Goal: Task Accomplishment & Management: Manage account settings

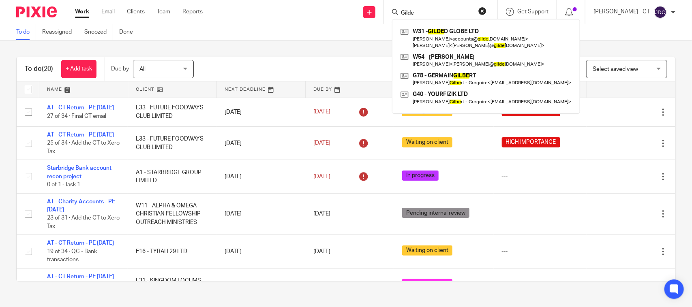
scroll to position [108, 0]
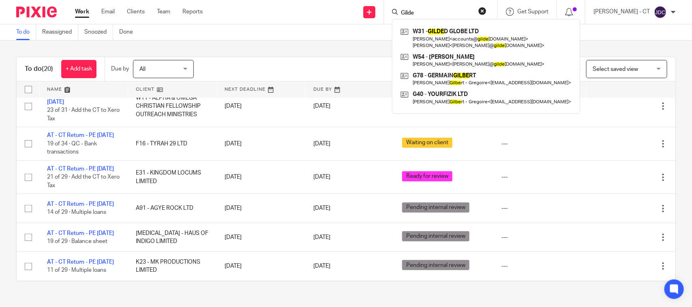
drag, startPoint x: 426, startPoint y: 11, endPoint x: 340, endPoint y: 11, distance: 85.5
click at [340, 11] on div "Send new email Create task Add client Request signature Gilde W31 - GILDE D GLO…" at bounding box center [453, 12] width 477 height 24
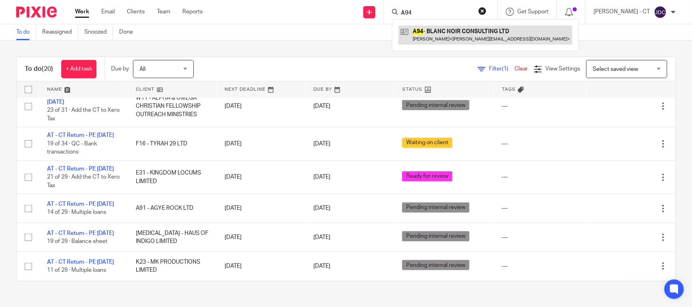
type input "A94"
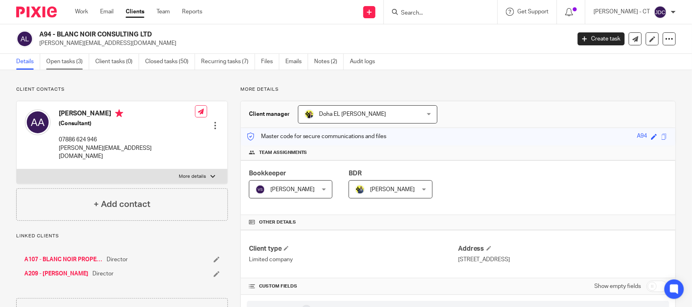
click at [67, 64] on link "Open tasks (3)" at bounding box center [67, 62] width 43 height 16
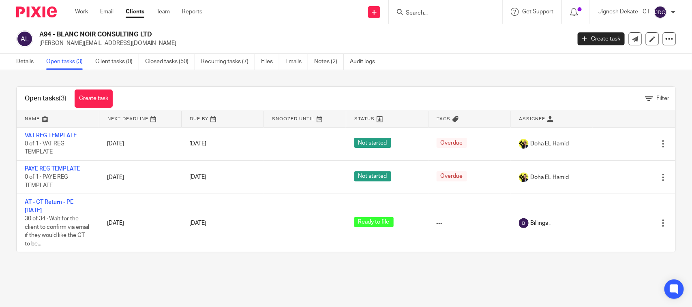
click at [407, 13] on input "Search" at bounding box center [441, 13] width 73 height 7
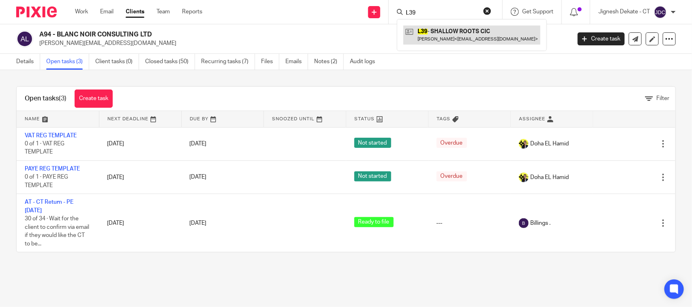
type input "L39"
click at [455, 36] on link at bounding box center [471, 35] width 137 height 19
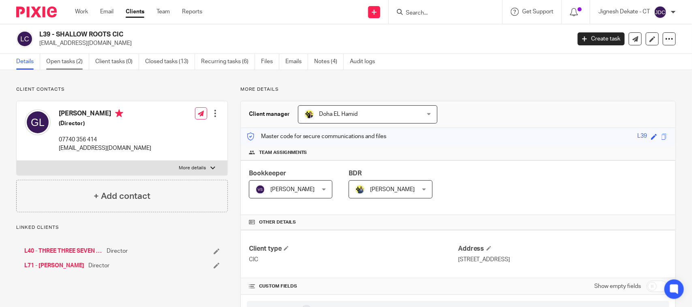
click at [65, 62] on link "Open tasks (2)" at bounding box center [67, 62] width 43 height 16
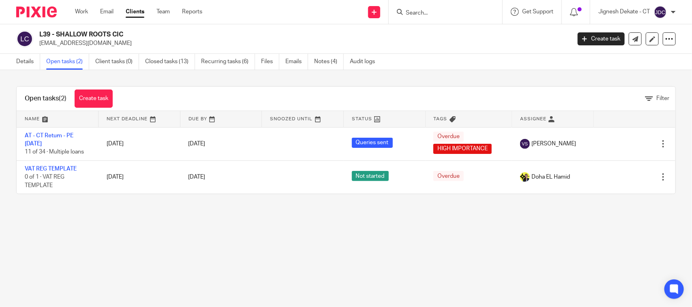
drag, startPoint x: 116, startPoint y: 34, endPoint x: 39, endPoint y: 36, distance: 76.6
click at [39, 36] on h2 "L39 - SHALLOW ROOTS CIC" at bounding box center [249, 34] width 421 height 9
copy h2 "L39 - SHALLOW ROOTS CIC"
click at [28, 64] on link "Details" at bounding box center [28, 62] width 24 height 16
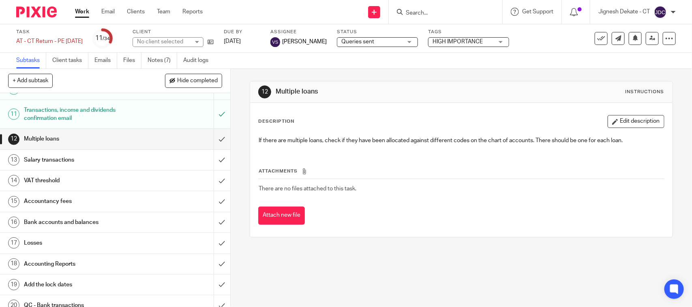
scroll to position [203, 0]
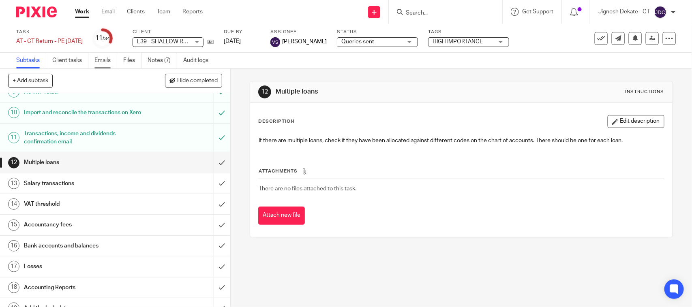
click at [112, 62] on link "Emails" at bounding box center [105, 61] width 23 height 16
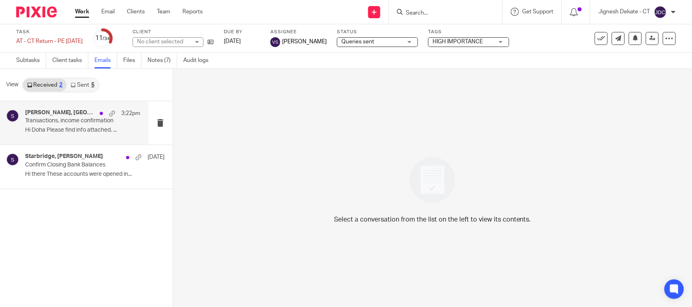
click at [59, 128] on p "Hi Doha Please find info attached. ..." at bounding box center [82, 130] width 115 height 7
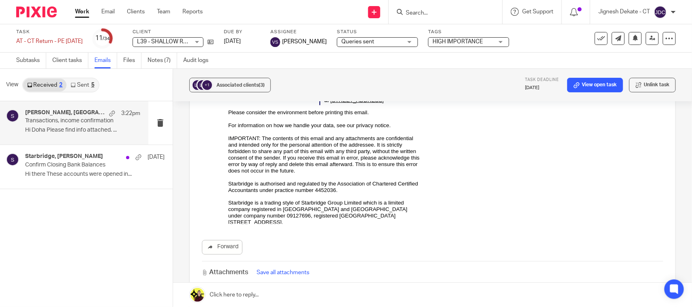
scroll to position [670, 0]
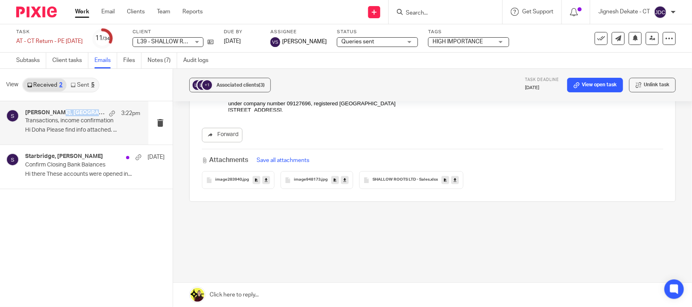
drag, startPoint x: 24, startPoint y: 114, endPoint x: 59, endPoint y: 113, distance: 34.5
click at [59, 113] on div "Gynelle Leon, Starbridge 3:22pm Transactions, income confirmation Hi Doha Pleas…" at bounding box center [74, 122] width 148 height 43
copy h4 "Gynelle Leon"
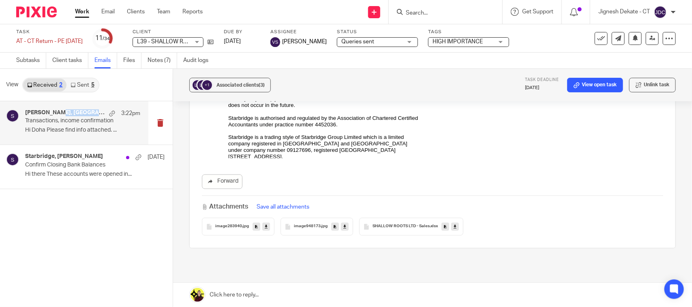
scroll to position [568, 0]
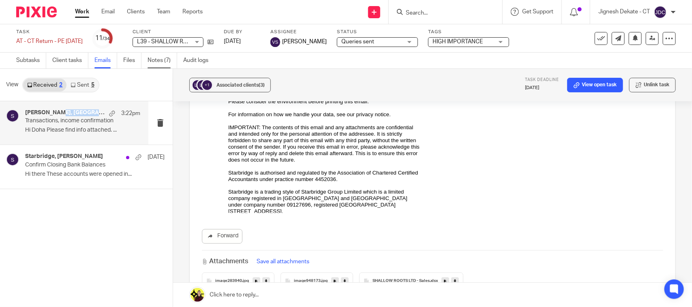
click at [159, 61] on link "Notes (7)" at bounding box center [163, 61] width 30 height 16
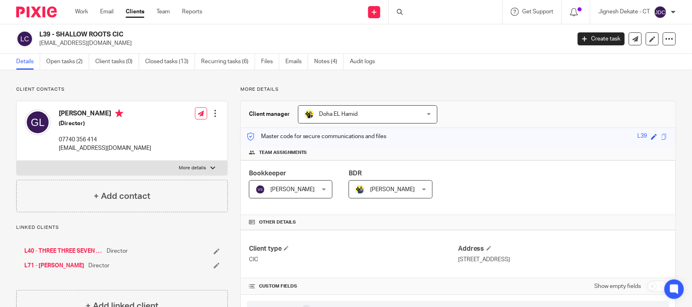
drag, startPoint x: 143, startPoint y: 34, endPoint x: 41, endPoint y: 33, distance: 101.7
click at [41, 33] on h2 "L39 - SHALLOW ROOTS CIC" at bounding box center [249, 34] width 421 height 9
copy h2 "L39 - SHALLOW ROOTS CIC"
click at [411, 12] on div at bounding box center [445, 12] width 113 height 24
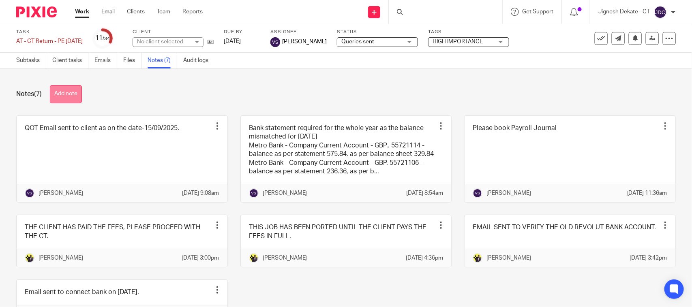
click at [72, 95] on button "Add note" at bounding box center [66, 94] width 32 height 18
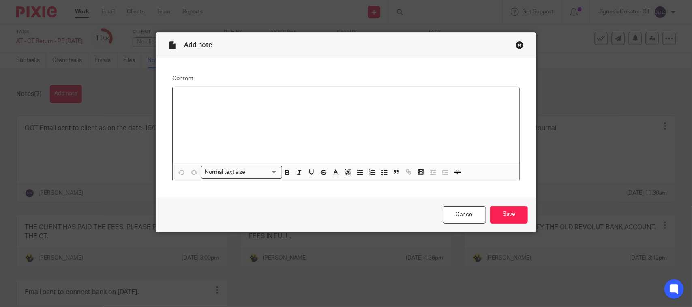
click at [184, 100] on p at bounding box center [346, 98] width 334 height 8
click at [390, 167] on span "Remove Edit" at bounding box center [402, 173] width 24 height 13
click at [381, 171] on icon "button" at bounding box center [384, 172] width 7 height 7
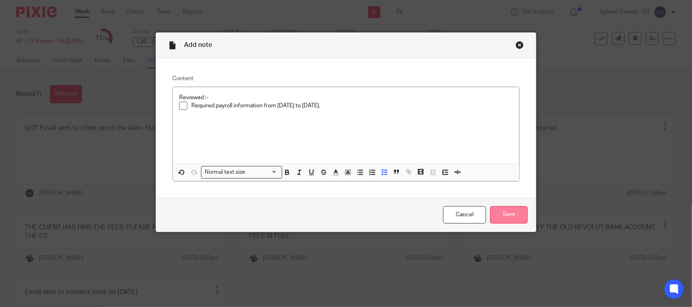
click at [503, 212] on input "Save" at bounding box center [509, 214] width 38 height 17
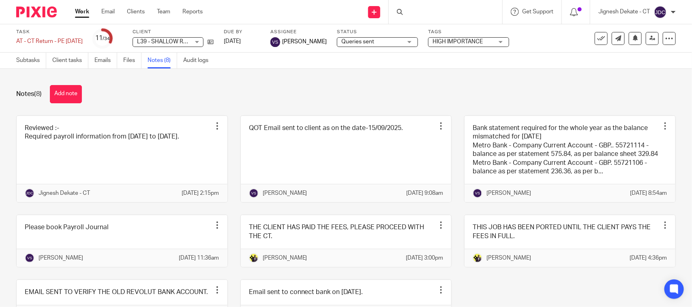
click at [292, 99] on div "Notes (8) Add note" at bounding box center [345, 94] width 659 height 18
click at [139, 90] on div "Notes (8) Add note" at bounding box center [345, 94] width 659 height 18
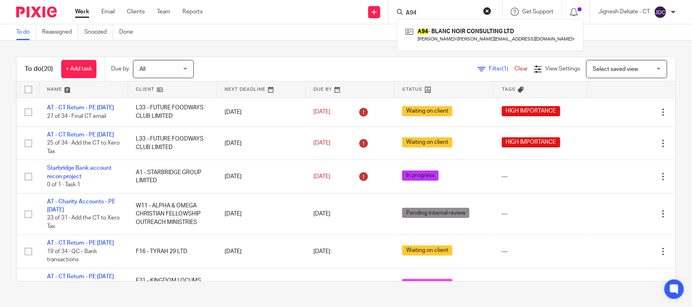
scroll to position [108, 0]
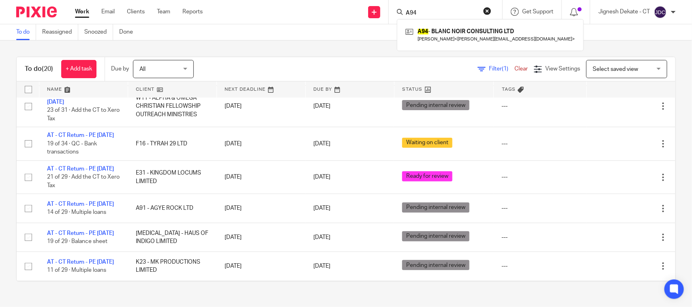
click at [488, 13] on button "reset" at bounding box center [487, 11] width 8 height 8
click at [418, 13] on input "Search" at bounding box center [441, 13] width 73 height 7
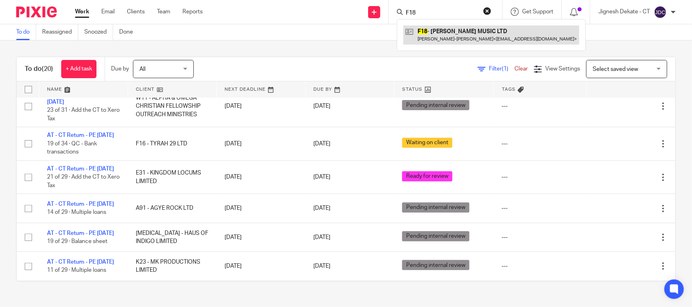
type input "F18"
click at [430, 35] on link at bounding box center [491, 35] width 176 height 19
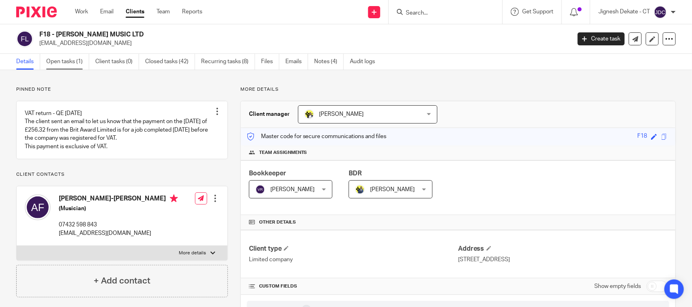
click at [73, 60] on link "Open tasks (1)" at bounding box center [67, 62] width 43 height 16
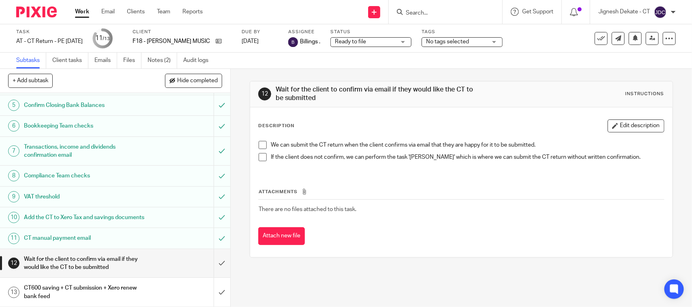
scroll to position [124, 0]
click at [159, 62] on link "Notes (2)" at bounding box center [163, 61] width 30 height 16
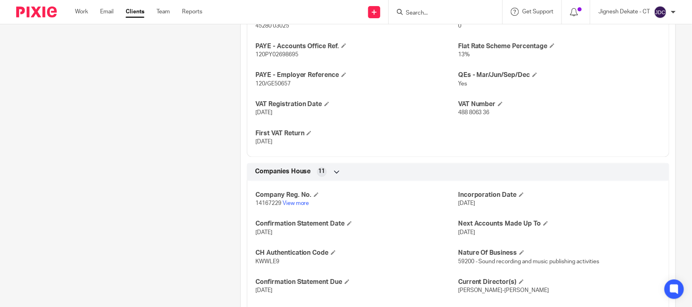
scroll to position [709, 0]
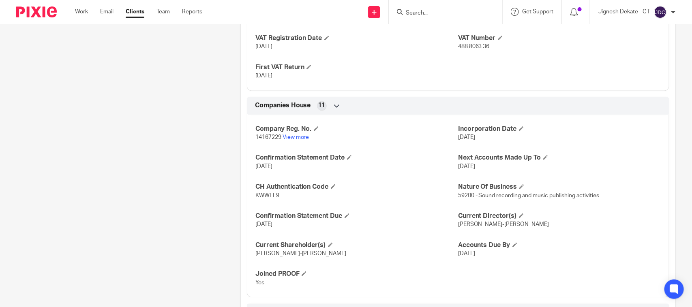
click at [270, 195] on span "KWWLE9" at bounding box center [267, 196] width 24 height 6
copy span "KWWLE9"
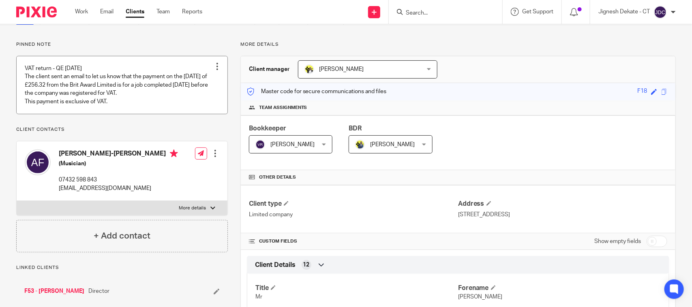
scroll to position [0, 0]
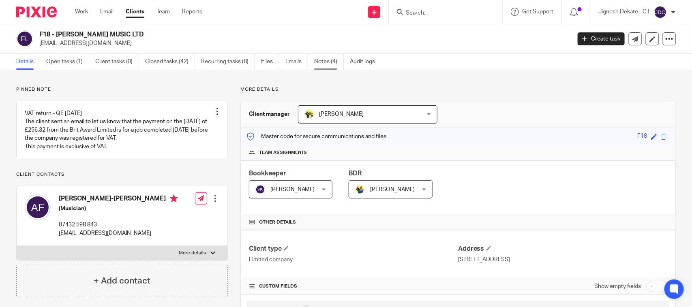
click at [333, 63] on link "Notes (4)" at bounding box center [329, 62] width 30 height 16
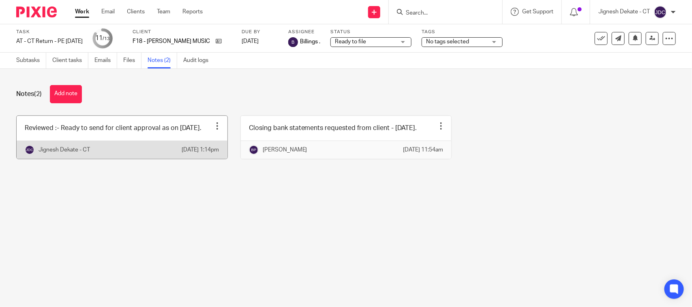
click at [93, 139] on link at bounding box center [122, 137] width 211 height 43
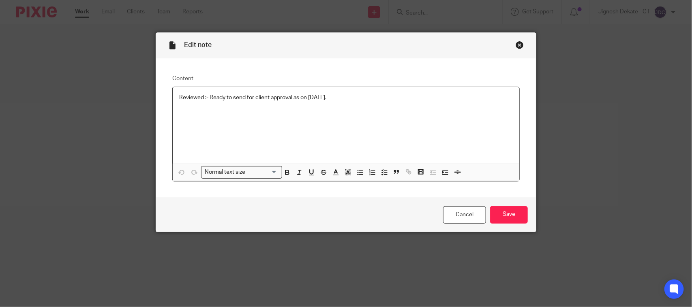
click at [370, 94] on p "Reviewed :- Ready to send for client approval as on [DATE]." at bounding box center [346, 98] width 334 height 8
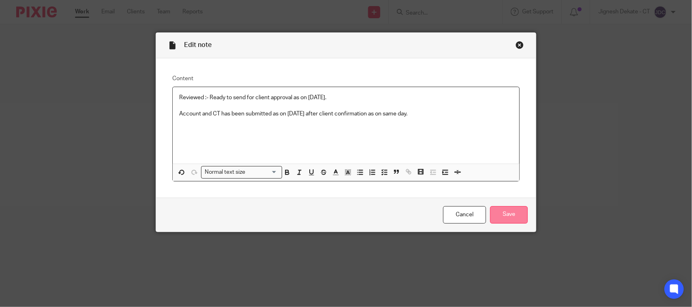
click at [503, 215] on input "Save" at bounding box center [509, 214] width 38 height 17
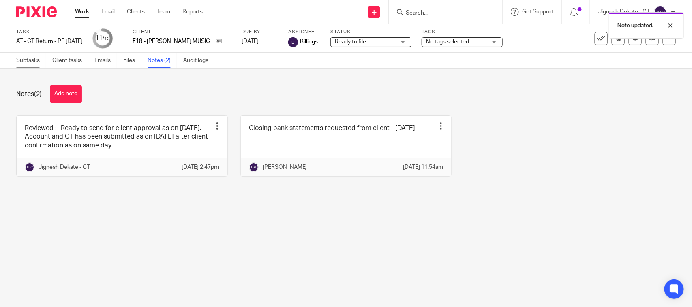
click at [28, 61] on link "Subtasks" at bounding box center [31, 61] width 30 height 16
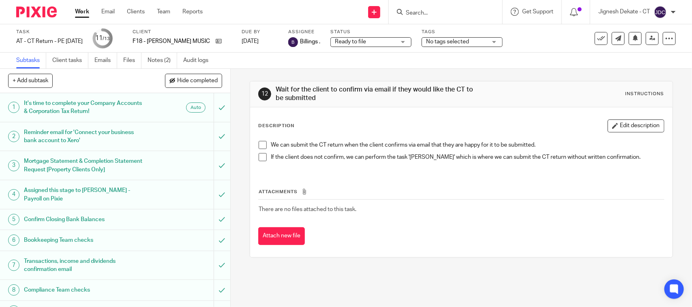
click at [118, 60] on ul "Subtasks Client tasks Emails Files Notes (2) Audit logs" at bounding box center [118, 61] width 204 height 16
click at [131, 59] on link "Files" at bounding box center [132, 61] width 18 height 16
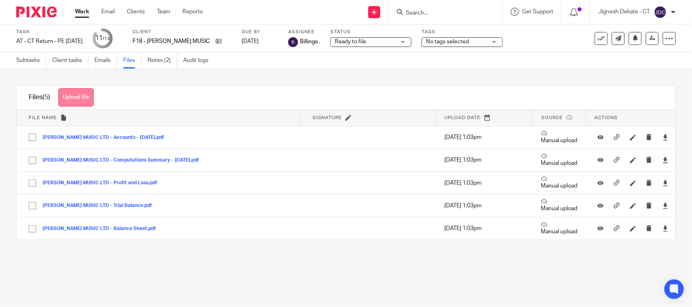
click at [73, 99] on button "Upload file" at bounding box center [75, 97] width 35 height 18
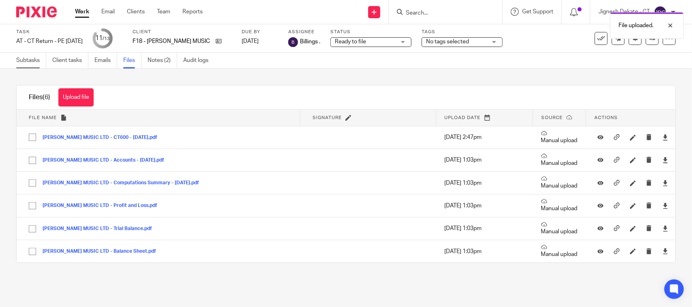
click at [34, 61] on link "Subtasks" at bounding box center [31, 61] width 30 height 16
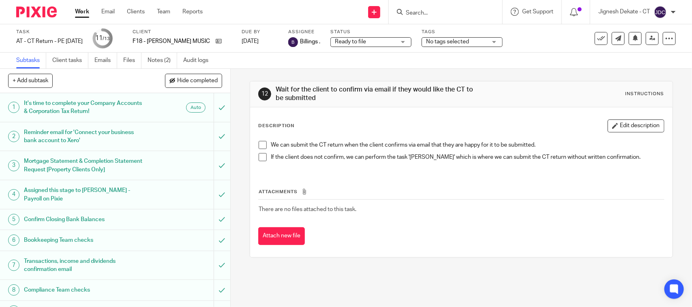
scroll to position [124, 0]
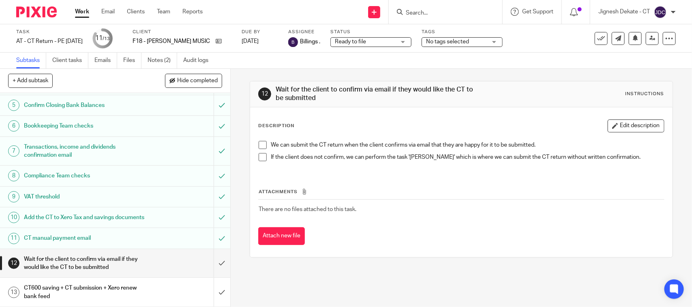
click at [259, 146] on span at bounding box center [263, 145] width 8 height 8
click at [261, 157] on span at bounding box center [263, 157] width 8 height 8
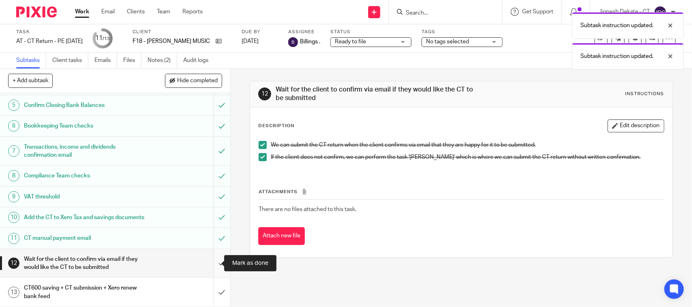
click at [214, 261] on input "submit" at bounding box center [115, 263] width 230 height 29
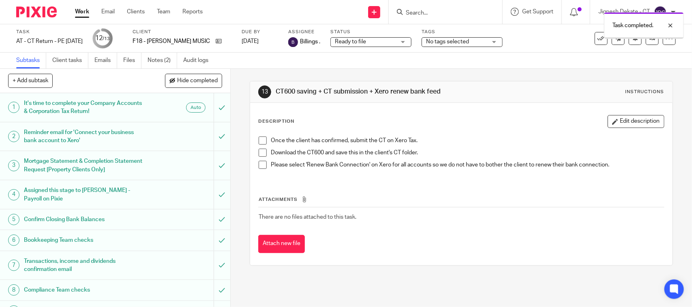
scroll to position [124, 0]
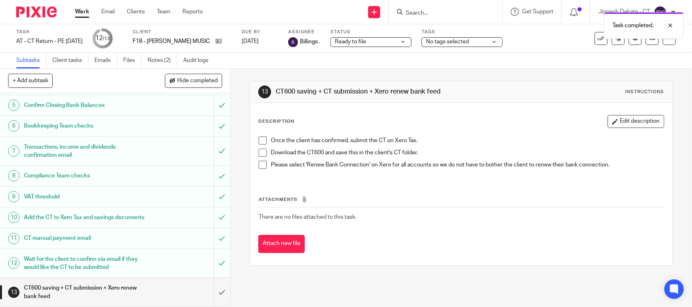
click at [261, 139] on span at bounding box center [263, 141] width 8 height 8
click at [263, 152] on span at bounding box center [263, 153] width 8 height 8
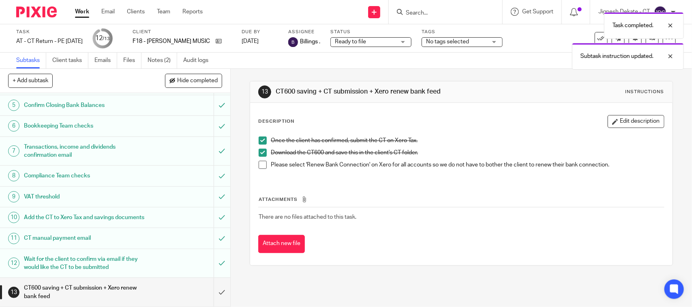
click at [261, 163] on span at bounding box center [263, 165] width 8 height 8
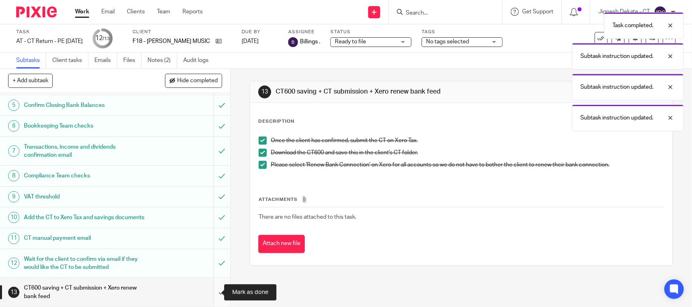
click at [209, 294] on input "submit" at bounding box center [115, 292] width 230 height 29
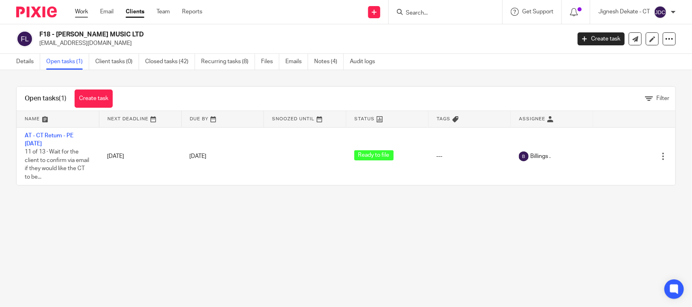
click at [84, 9] on link "Work" at bounding box center [81, 12] width 13 height 8
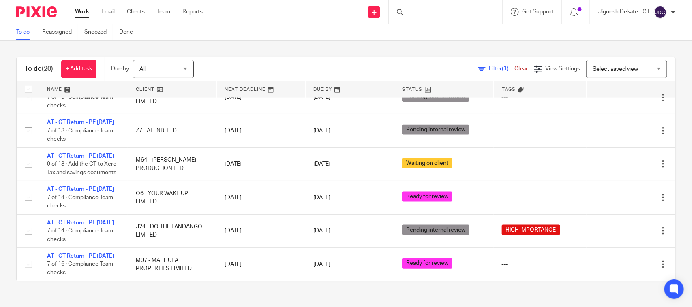
scroll to position [614, 0]
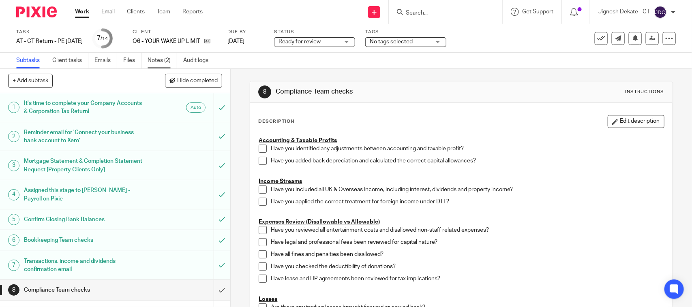
click at [156, 59] on link "Notes (2)" at bounding box center [163, 61] width 30 height 16
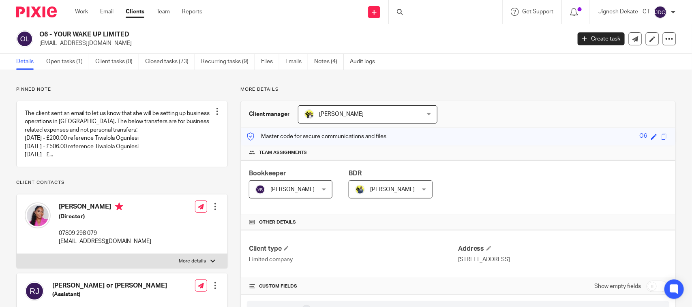
drag, startPoint x: 141, startPoint y: 36, endPoint x: 40, endPoint y: 34, distance: 101.3
click at [40, 34] on h2 "O6 - YOUR WAKE UP LIMITED" at bounding box center [249, 34] width 421 height 9
copy h2 "O6 - YOUR WAKE UP LIMITED"
click at [436, 39] on h2 "O6 - YOUR WAKE UP LIMITED" at bounding box center [249, 34] width 421 height 9
click at [330, 58] on link "Notes (4)" at bounding box center [329, 62] width 30 height 16
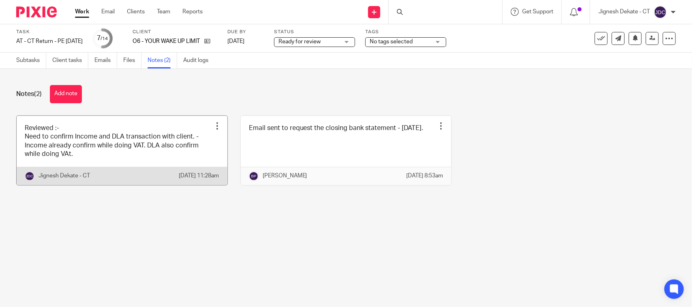
click at [92, 151] on link at bounding box center [122, 150] width 211 height 69
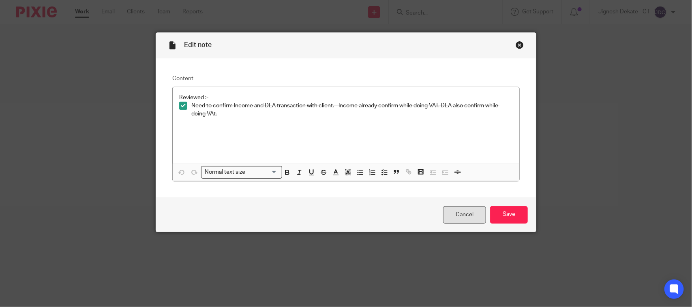
click at [447, 217] on link "Cancel" at bounding box center [464, 214] width 43 height 17
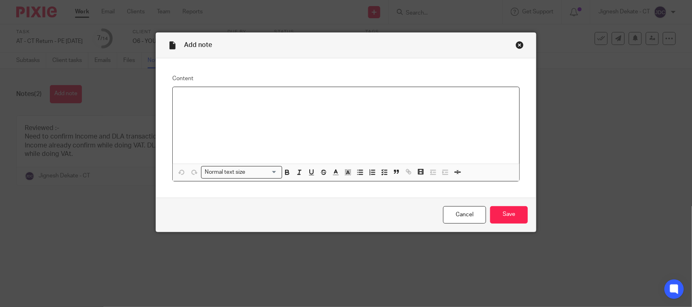
click at [195, 102] on div at bounding box center [346, 125] width 347 height 77
click at [382, 173] on icon "button" at bounding box center [384, 172] width 7 height 7
click at [213, 107] on p at bounding box center [351, 106] width 321 height 8
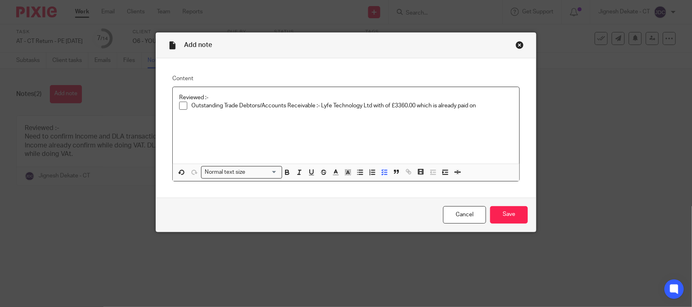
click at [477, 106] on p "Outstanding Trade Debtors/Accounts Receivable :- Lyfe Technology Ltd with of £3…" at bounding box center [351, 106] width 321 height 8
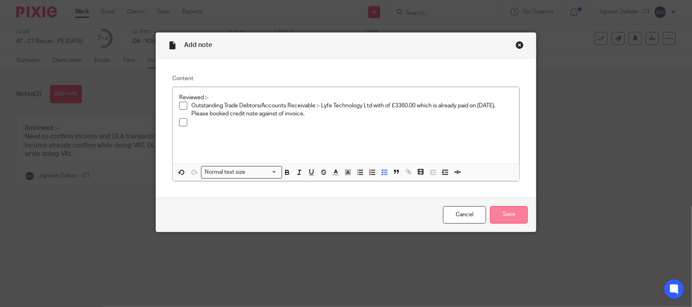
click at [514, 214] on input "Save" at bounding box center [509, 214] width 38 height 17
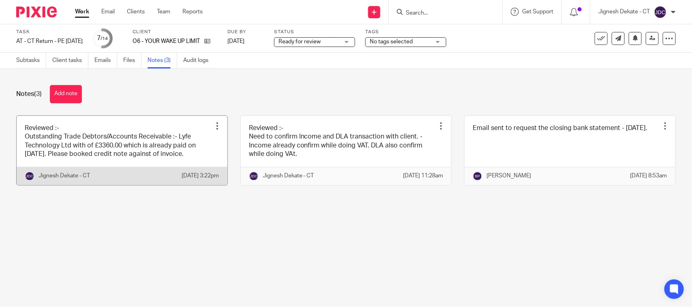
click at [143, 148] on link at bounding box center [122, 150] width 211 height 69
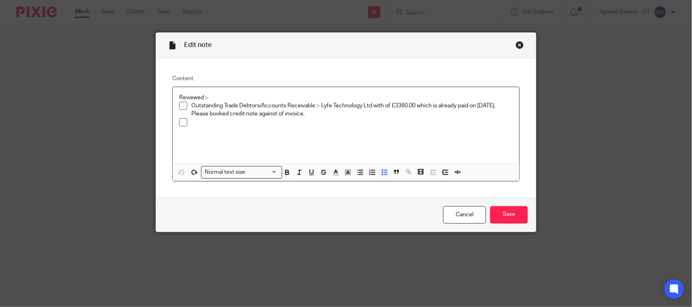
click at [220, 133] on div "Reviewed :- Outstanding Trade Debtors/Accounts Receivable :- Lyfe Technology Lt…" at bounding box center [346, 125] width 347 height 77
drag, startPoint x: 189, startPoint y: 105, endPoint x: 311, endPoint y: 103, distance: 122.0
click at [311, 103] on p "Outstanding Trade Debtors/Accounts Receivable :- Lyfe Technology Ltd with of £3…" at bounding box center [351, 110] width 321 height 17
copy p "Outstanding Trade Debtors/Accounts Receivable"
click at [203, 123] on p at bounding box center [351, 122] width 321 height 8
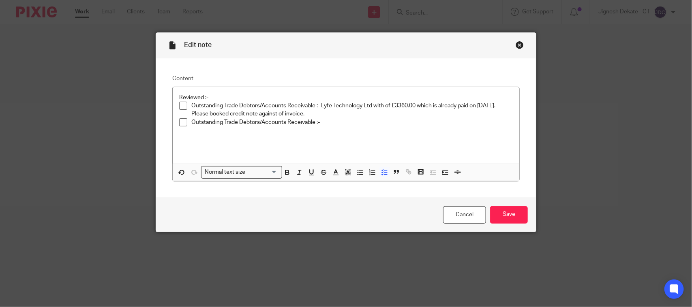
click at [337, 124] on p "Outstanding Trade Debtors/Accounts Receivable :-" at bounding box center [351, 122] width 321 height 8
click at [473, 124] on p "Outstanding Trade Debtors/Accounts Receivable :- [PERSON_NAME], may be sales in…" at bounding box center [351, 122] width 321 height 8
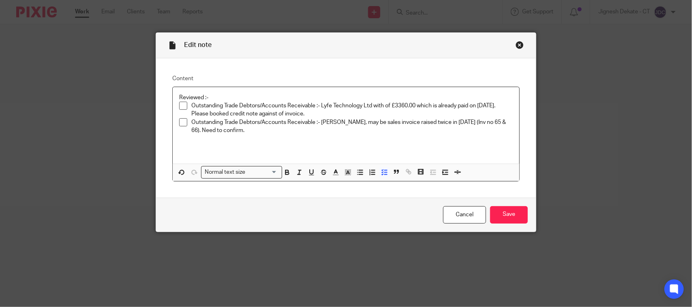
click at [257, 135] on p "Outstanding Trade Debtors/Accounts Receivable :- [PERSON_NAME], may be sales in…" at bounding box center [351, 126] width 321 height 17
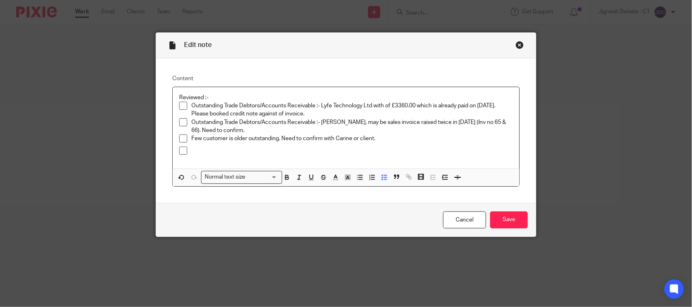
click at [193, 153] on p at bounding box center [351, 151] width 321 height 8
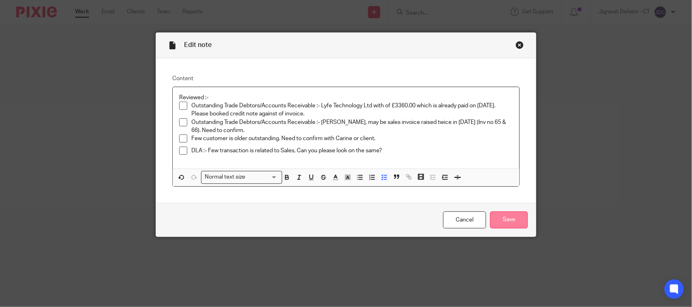
click at [512, 215] on input "Save" at bounding box center [509, 220] width 38 height 17
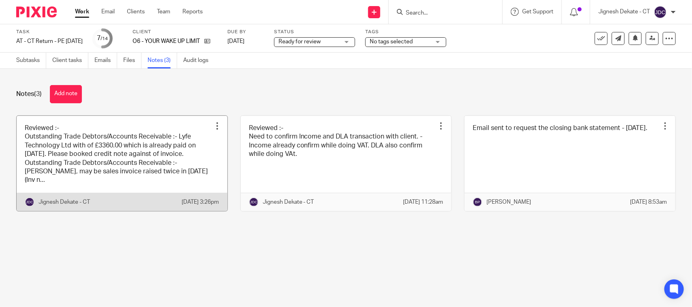
click at [140, 175] on link at bounding box center [122, 163] width 211 height 95
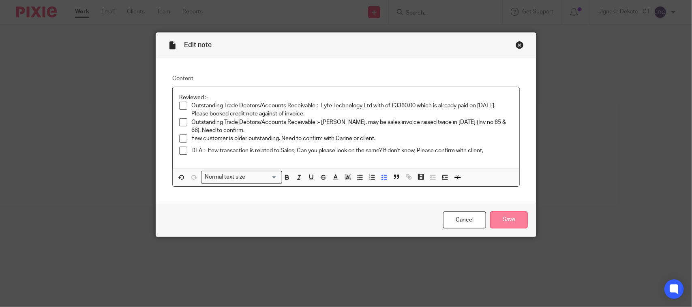
click at [492, 215] on input "Save" at bounding box center [509, 220] width 38 height 17
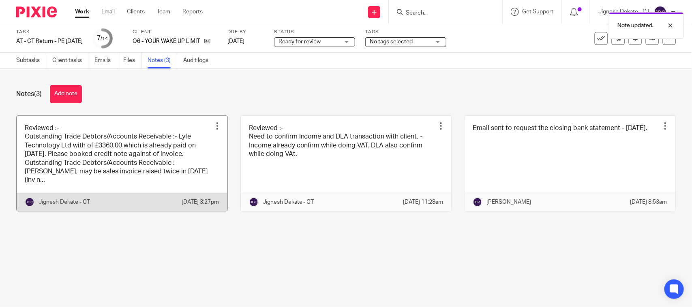
click at [178, 157] on link at bounding box center [122, 163] width 211 height 95
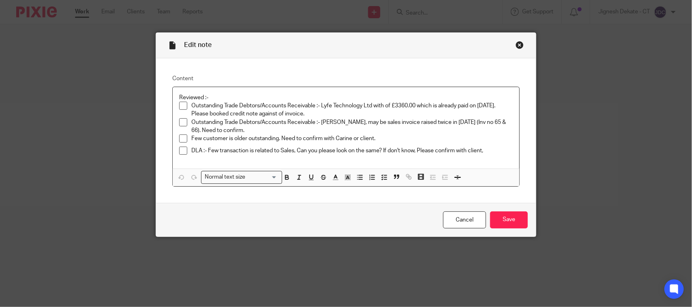
click at [487, 147] on p "DLA :- Few transaction is related to Sales, Can you please look on the same? If…" at bounding box center [351, 151] width 321 height 8
click at [503, 230] on div "Cancel Save" at bounding box center [346, 220] width 380 height 34
click at [498, 218] on input "Save" at bounding box center [509, 220] width 38 height 17
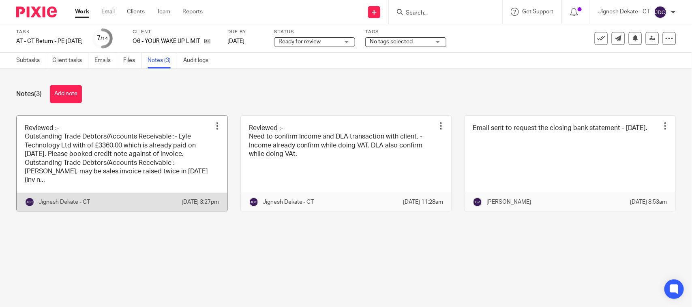
click at [137, 169] on link at bounding box center [122, 163] width 211 height 95
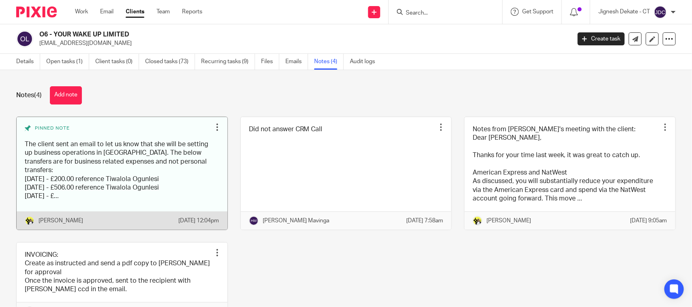
click at [94, 197] on link at bounding box center [122, 173] width 211 height 113
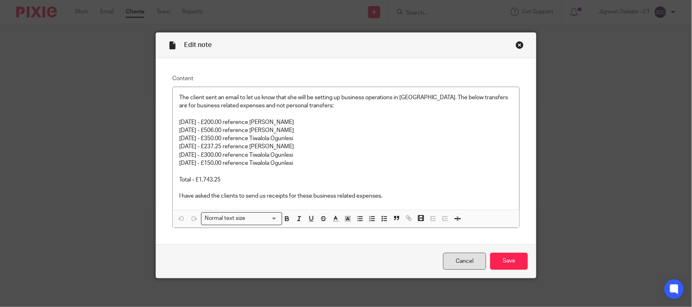
click at [447, 261] on link "Cancel" at bounding box center [464, 261] width 43 height 17
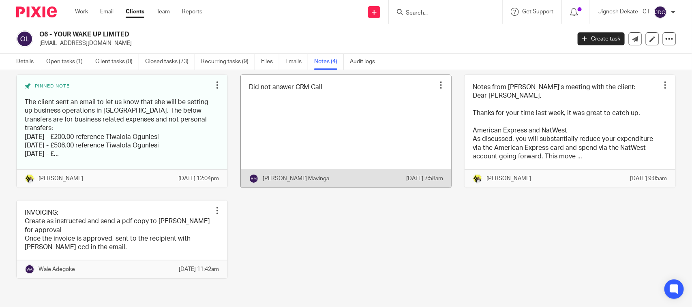
scroll to position [60, 0]
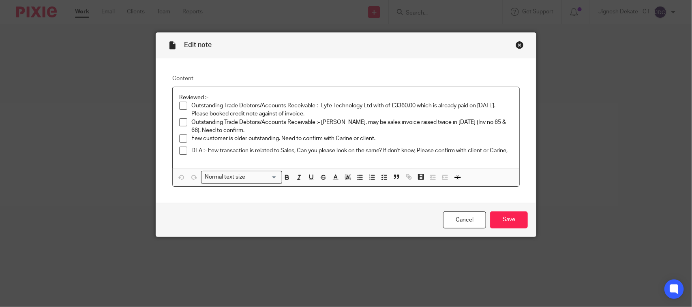
click at [509, 149] on div "Reviewed :- Outstanding Trade Debtors/Accounts Receivable :- Lyfe Technology Lt…" at bounding box center [346, 127] width 347 height 81
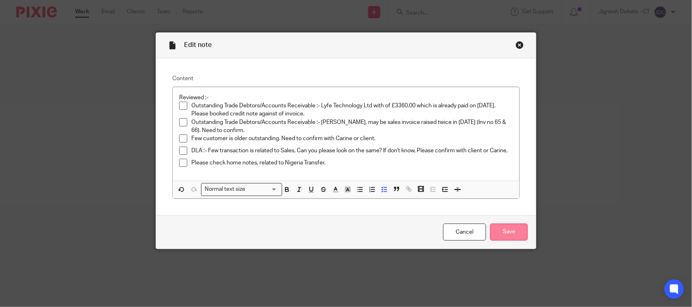
click at [499, 233] on input "Save" at bounding box center [509, 232] width 38 height 17
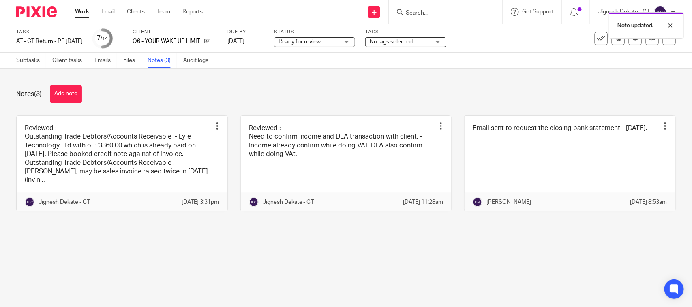
click at [339, 45] on span "Ready for review" at bounding box center [308, 42] width 61 height 9
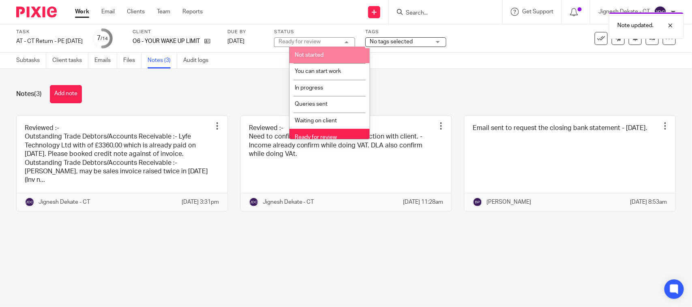
click at [419, 78] on div "Notes (3) Add note Reviewed :- Outstanding Trade Debtors/Accounts Receivable :-…" at bounding box center [346, 154] width 692 height 171
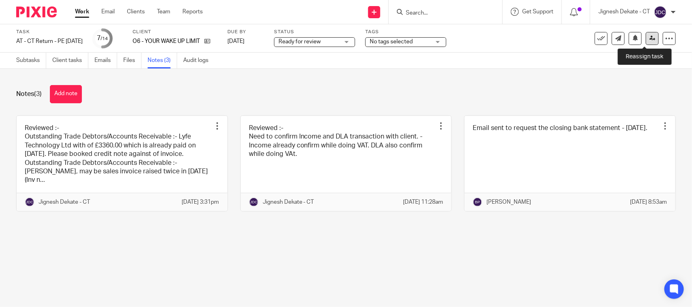
click at [649, 39] on icon at bounding box center [652, 38] width 6 height 6
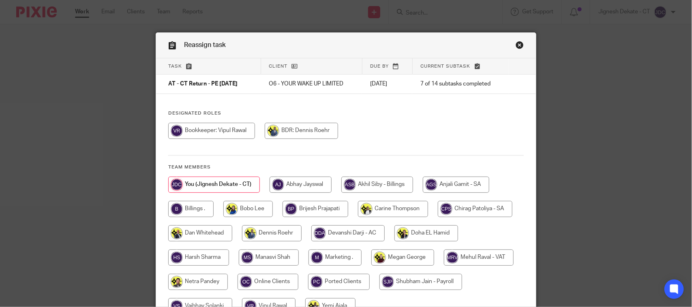
click at [225, 131] on input "radio" at bounding box center [211, 131] width 87 height 16
radio input "true"
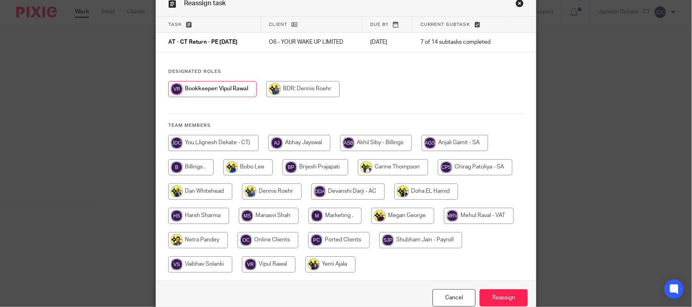
scroll to position [82, 0]
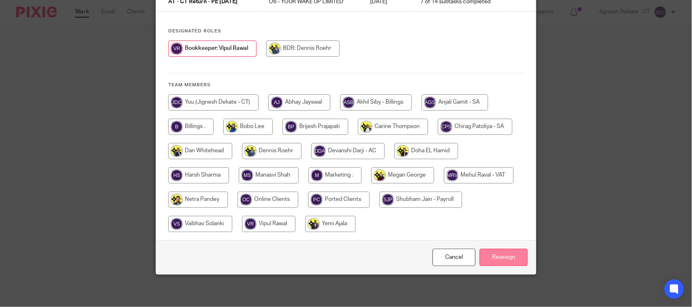
click at [493, 256] on input "Reassign" at bounding box center [503, 257] width 48 height 17
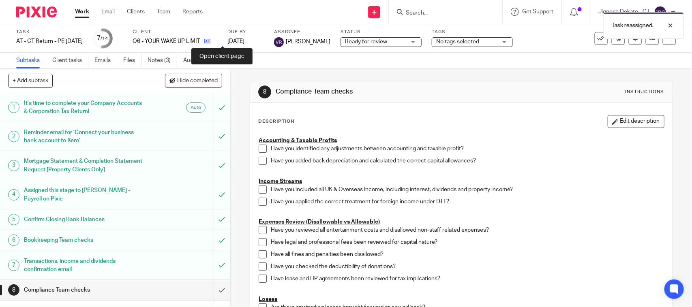
click at [210, 41] on icon at bounding box center [207, 41] width 6 height 6
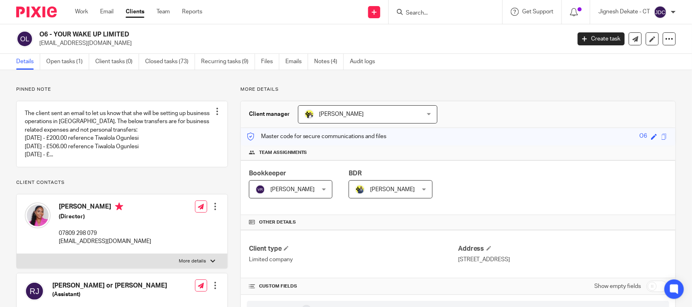
drag, startPoint x: 132, startPoint y: 37, endPoint x: 41, endPoint y: 36, distance: 91.2
click at [41, 36] on h2 "O6 - YOUR WAKE UP LIMITED" at bounding box center [249, 34] width 421 height 9
copy h2 "O6 - YOUR WAKE UP LIMITED"
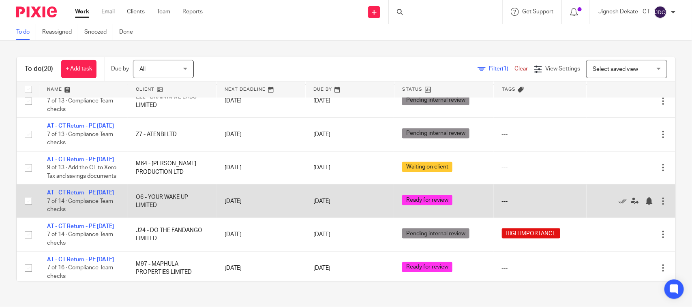
scroll to position [614, 0]
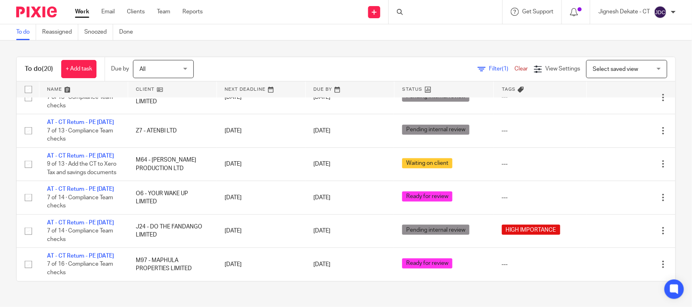
click at [404, 9] on div at bounding box center [445, 12] width 113 height 24
click at [416, 13] on div at bounding box center [445, 12] width 113 height 24
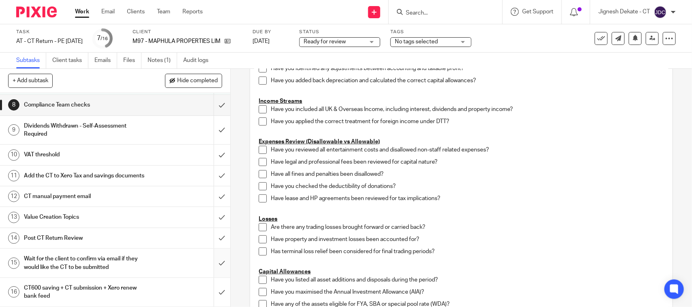
scroll to position [203, 0]
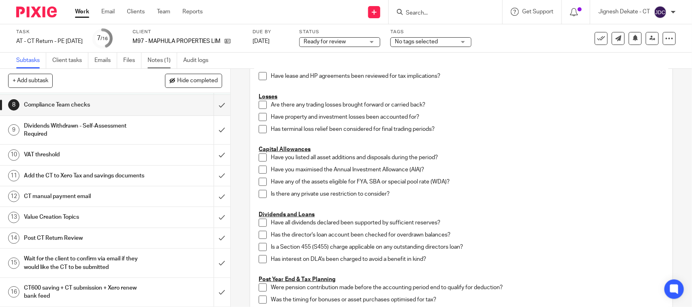
click at [161, 56] on link "Notes (1)" at bounding box center [163, 61] width 30 height 16
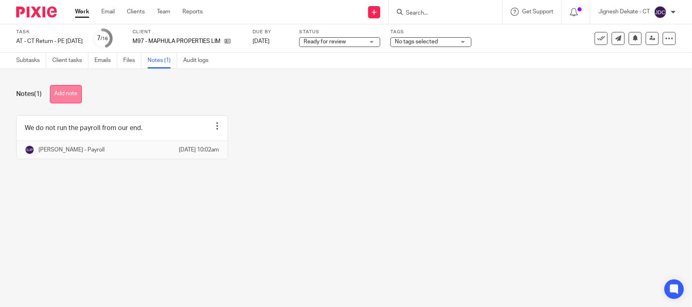
click at [68, 90] on button "Add note" at bounding box center [66, 94] width 32 height 18
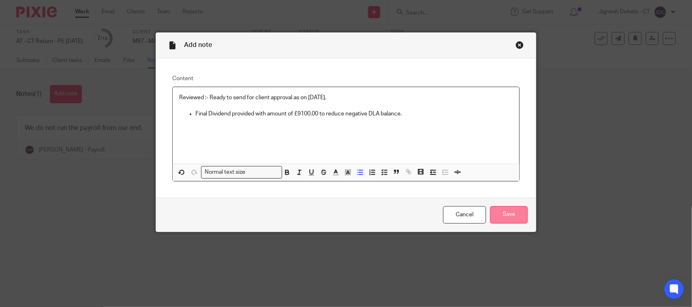
click at [498, 212] on input "Save" at bounding box center [509, 214] width 38 height 17
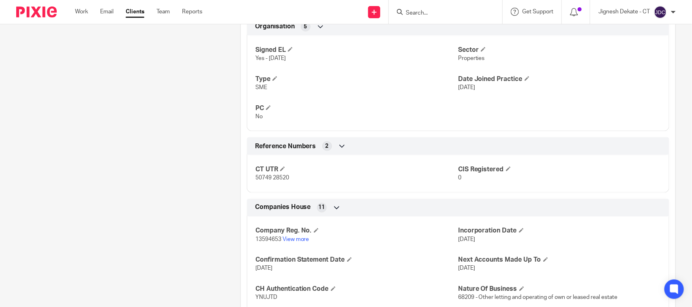
scroll to position [508, 0]
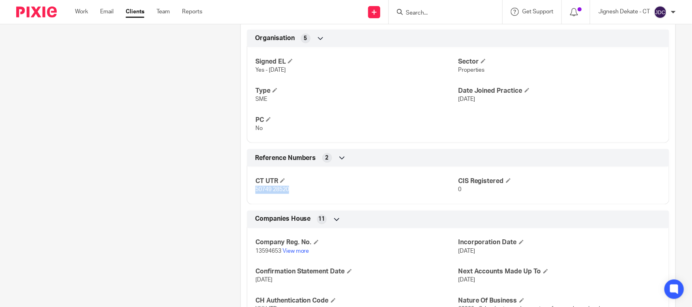
drag, startPoint x: 250, startPoint y: 193, endPoint x: 290, endPoint y: 196, distance: 39.4
click at [290, 196] on div "CT UTR 50749 28520 CIS Registered 0" at bounding box center [458, 183] width 422 height 44
copy span "50749 28520"
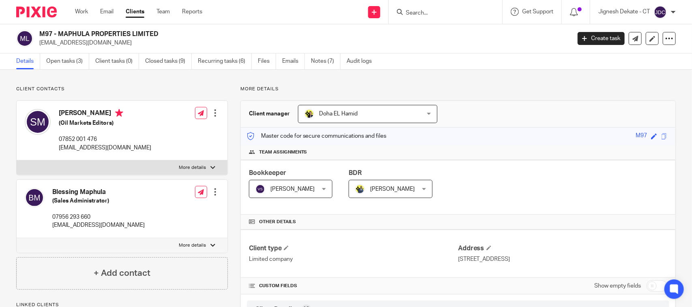
scroll to position [0, 0]
drag, startPoint x: 59, startPoint y: 111, endPoint x: 104, endPoint y: 112, distance: 44.6
click at [104, 112] on h4 "Stacy Maphula" at bounding box center [105, 114] width 92 height 10
copy h4 "Stacy Maphula"
click at [77, 64] on link "Open tasks (3)" at bounding box center [67, 62] width 43 height 16
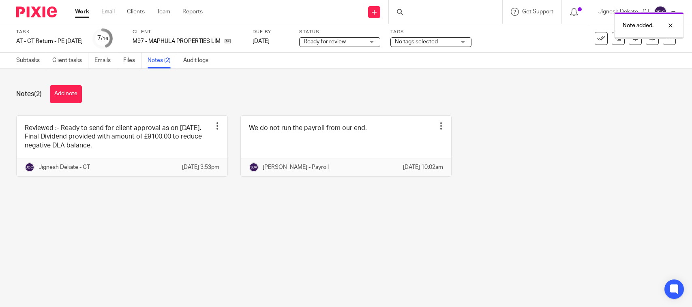
click at [94, 151] on link at bounding box center [122, 146] width 211 height 60
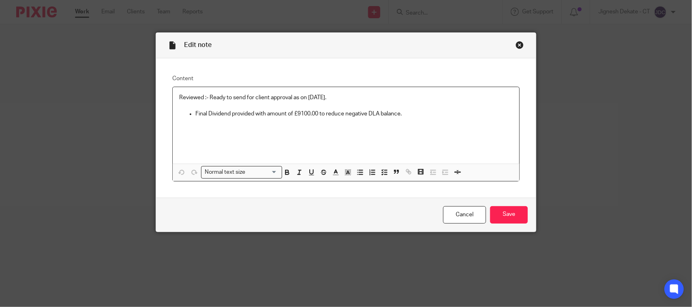
click at [300, 113] on p "Final Dividend provided with amount of £9100.00 to reduce negative DLA balance." at bounding box center [353, 114] width 317 height 8
click at [509, 215] on input "Save" at bounding box center [509, 214] width 38 height 17
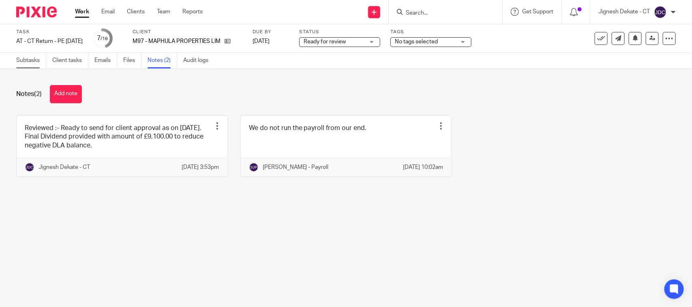
click at [40, 60] on link "Subtasks" at bounding box center [31, 61] width 30 height 16
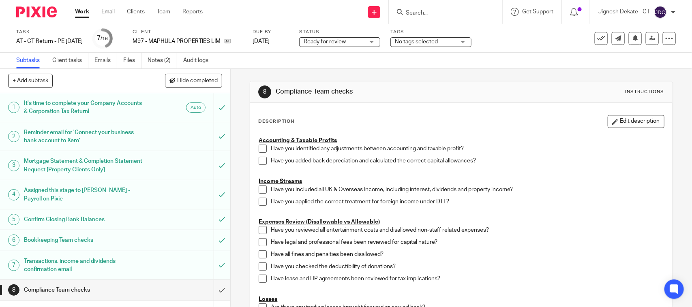
click at [259, 152] on span at bounding box center [263, 149] width 8 height 8
click at [261, 159] on span at bounding box center [263, 161] width 8 height 8
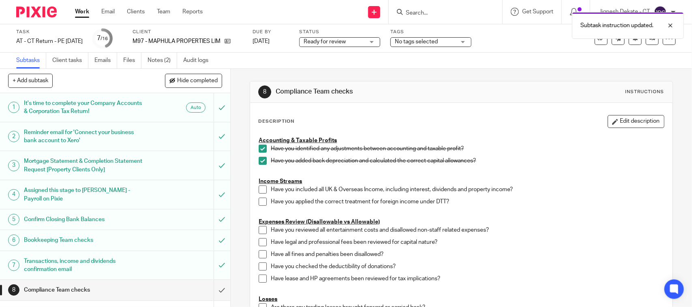
click at [260, 193] on span at bounding box center [263, 190] width 8 height 8
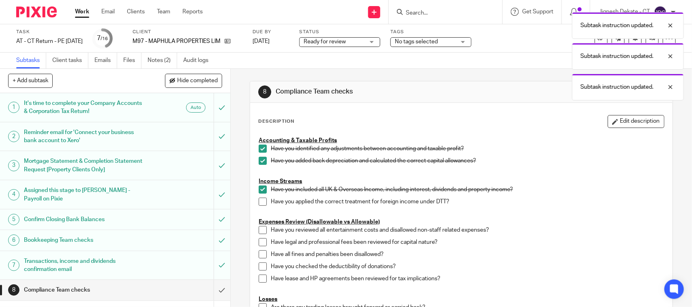
click at [261, 201] on span at bounding box center [263, 202] width 8 height 8
click at [259, 232] on span at bounding box center [263, 230] width 8 height 8
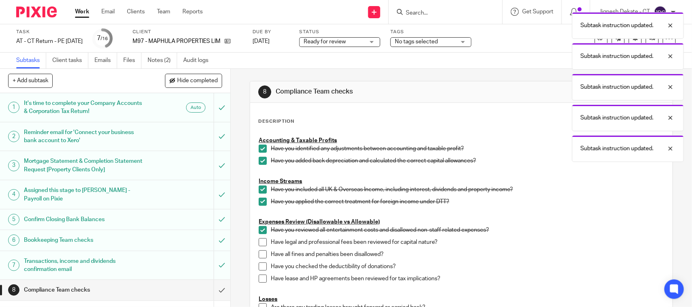
click at [259, 246] on span at bounding box center [263, 242] width 8 height 8
click at [259, 252] on span at bounding box center [263, 254] width 8 height 8
click at [260, 269] on span at bounding box center [263, 267] width 8 height 8
click at [260, 275] on span at bounding box center [263, 279] width 8 height 8
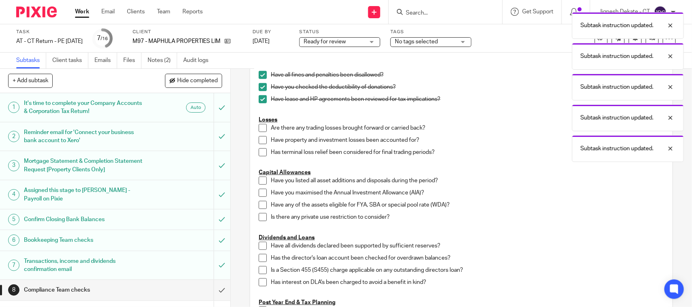
scroll to position [203, 0]
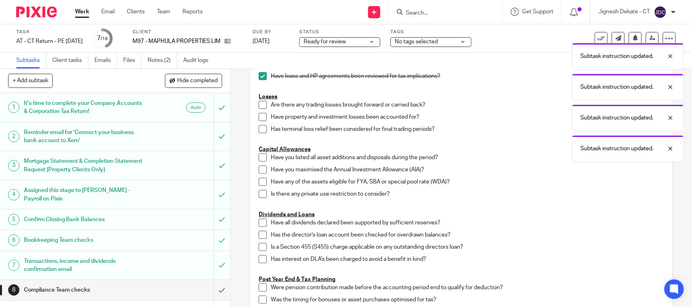
click at [259, 107] on span at bounding box center [263, 105] width 8 height 8
click at [259, 116] on span at bounding box center [263, 117] width 8 height 8
click at [259, 124] on li "Have property and investment losses been accounted for?" at bounding box center [461, 119] width 405 height 12
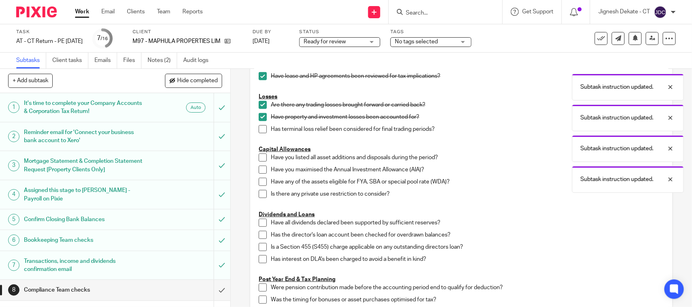
click at [260, 132] on span at bounding box center [263, 129] width 8 height 8
click at [260, 157] on span at bounding box center [263, 158] width 8 height 8
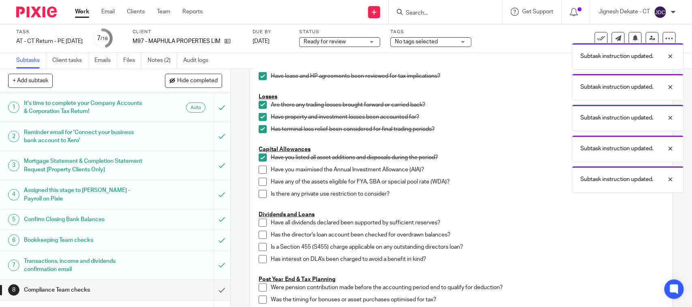
click at [259, 170] on span at bounding box center [263, 170] width 8 height 8
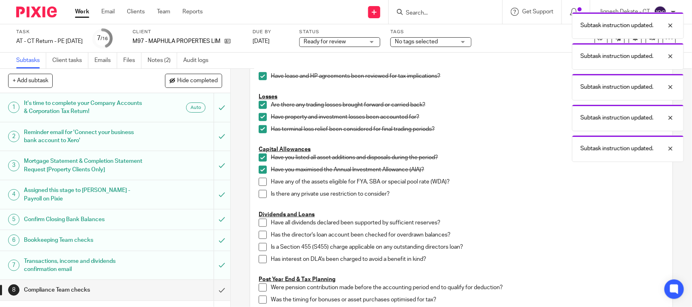
click at [259, 185] on span at bounding box center [263, 182] width 8 height 8
click at [260, 194] on span at bounding box center [263, 194] width 8 height 8
click at [260, 223] on span at bounding box center [263, 223] width 8 height 8
click at [259, 235] on span at bounding box center [263, 235] width 8 height 8
click at [259, 246] on span at bounding box center [263, 247] width 8 height 8
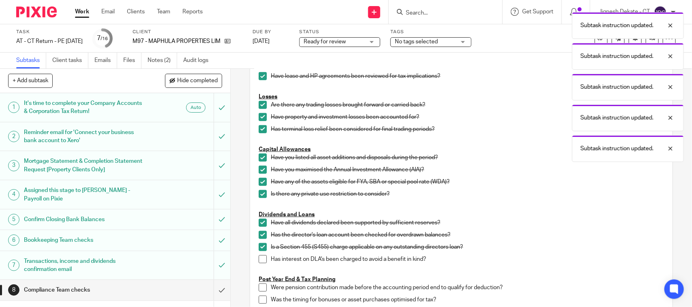
click at [261, 255] on span at bounding box center [263, 259] width 8 height 8
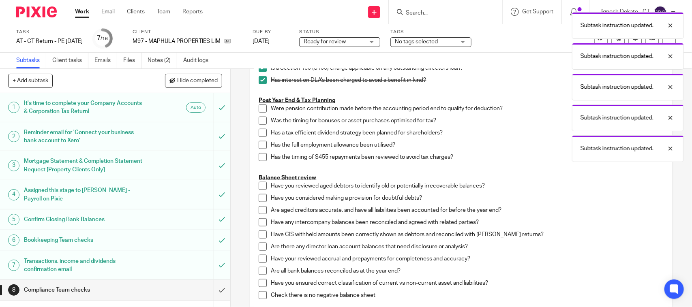
scroll to position [405, 0]
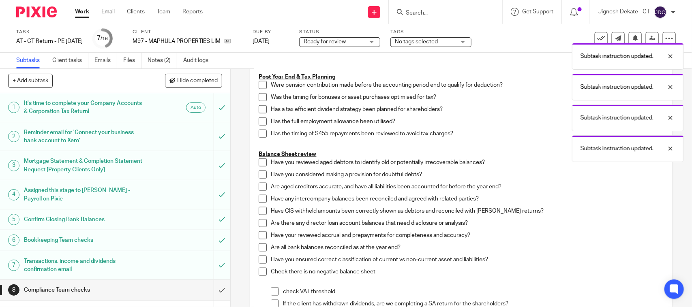
click at [259, 86] on span at bounding box center [263, 85] width 8 height 8
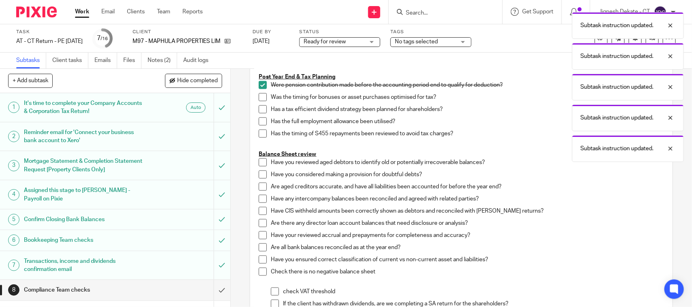
click at [261, 98] on span at bounding box center [263, 97] width 8 height 8
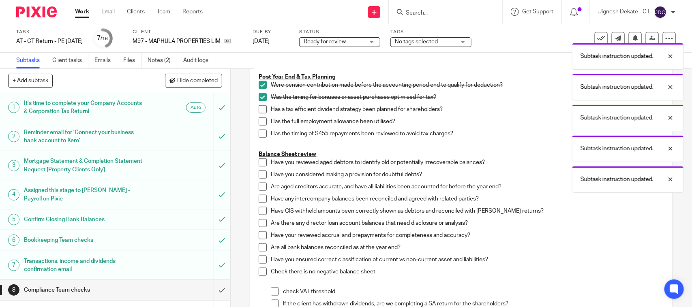
click at [259, 110] on span at bounding box center [263, 109] width 8 height 8
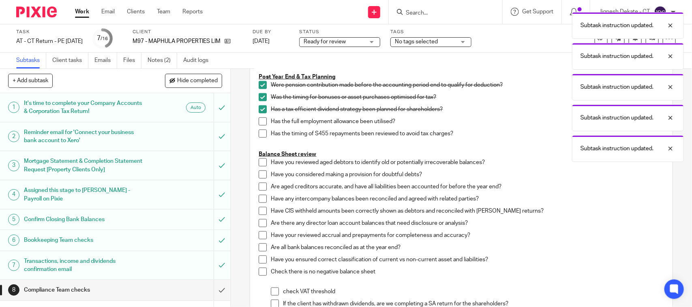
click at [259, 122] on span at bounding box center [263, 122] width 8 height 8
click at [259, 128] on li "Has the full employment allowance been utilised?" at bounding box center [461, 124] width 405 height 12
click at [259, 135] on span at bounding box center [263, 134] width 8 height 8
click at [259, 165] on span at bounding box center [263, 162] width 8 height 8
click at [260, 175] on span at bounding box center [263, 175] width 8 height 8
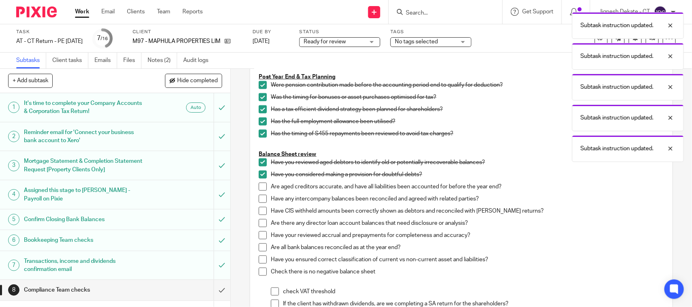
click at [259, 193] on li "Are aged creditors accurate, and have all liabilities been accounted for before…" at bounding box center [461, 189] width 405 height 12
drag, startPoint x: 258, startPoint y: 189, endPoint x: 259, endPoint y: 195, distance: 5.7
click at [259, 189] on span at bounding box center [263, 187] width 8 height 8
click at [260, 202] on span at bounding box center [263, 199] width 8 height 8
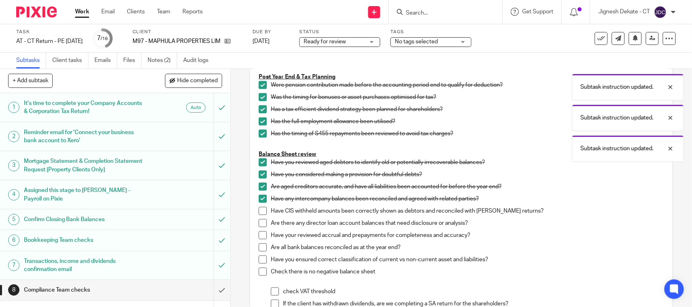
click at [259, 221] on span at bounding box center [263, 223] width 8 height 8
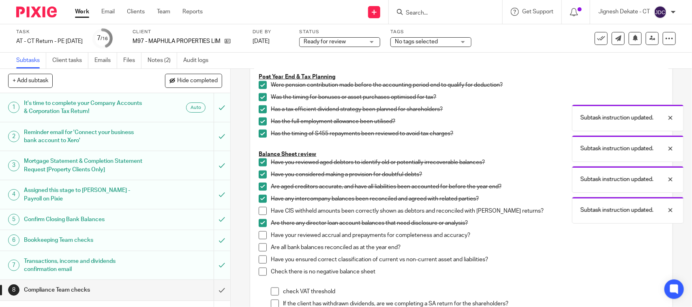
click at [259, 214] on span at bounding box center [263, 211] width 8 height 8
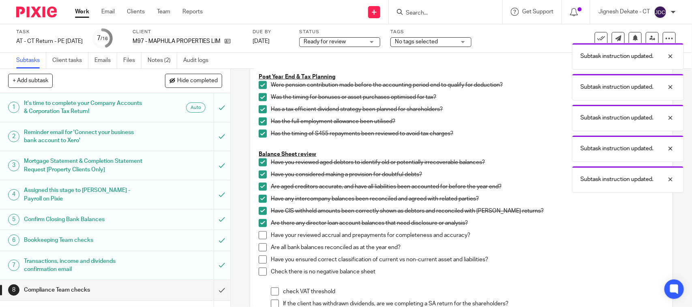
click at [260, 233] on span at bounding box center [263, 235] width 8 height 8
click at [259, 254] on li "Are all bank balances reconciled as at the year end?" at bounding box center [461, 250] width 405 height 12
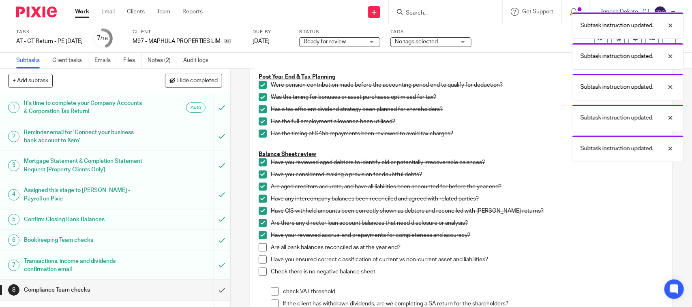
click at [259, 249] on span at bounding box center [263, 248] width 8 height 8
click at [260, 257] on span at bounding box center [263, 260] width 8 height 8
click at [259, 269] on span at bounding box center [263, 272] width 8 height 8
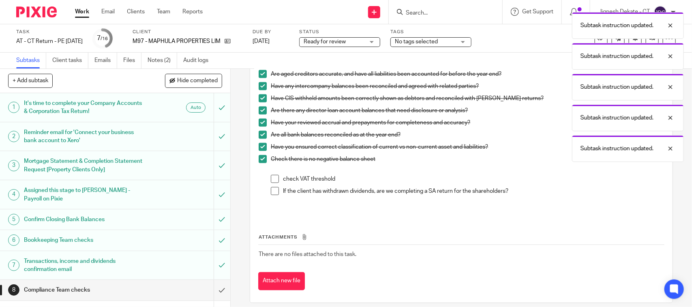
scroll to position [526, 0]
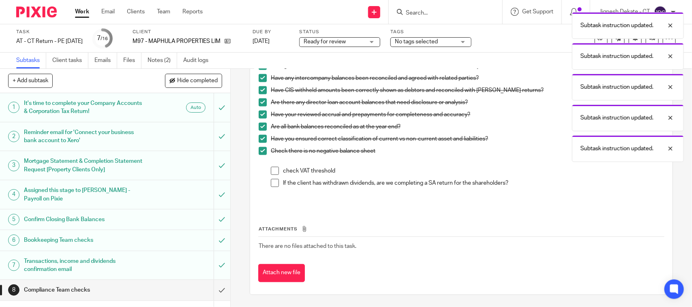
click at [274, 170] on span at bounding box center [275, 171] width 8 height 8
click at [272, 181] on span at bounding box center [275, 183] width 8 height 8
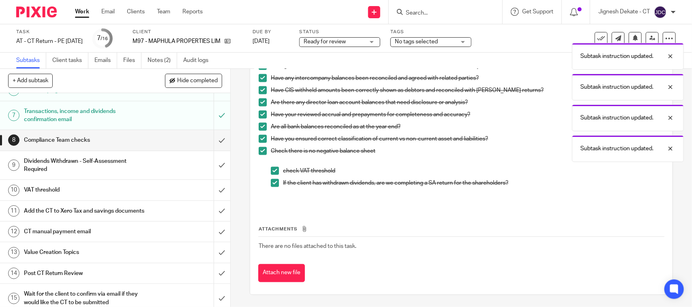
scroll to position [152, 0]
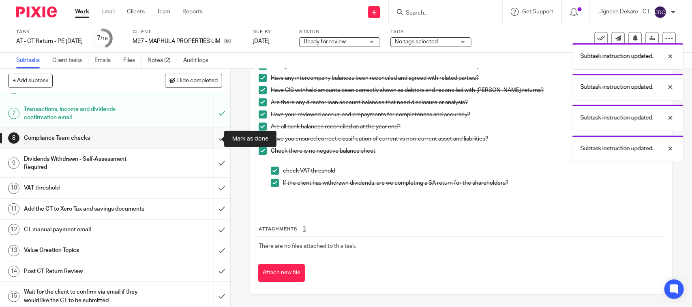
click at [209, 140] on input "submit" at bounding box center [115, 138] width 230 height 20
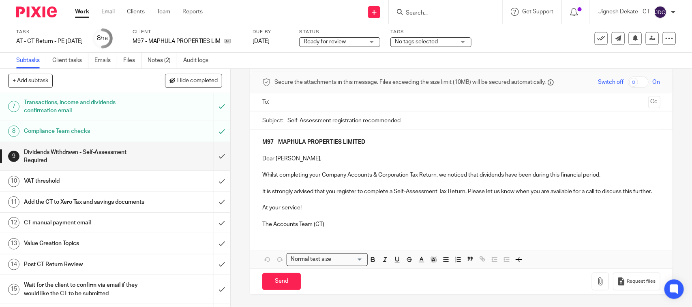
scroll to position [144, 0]
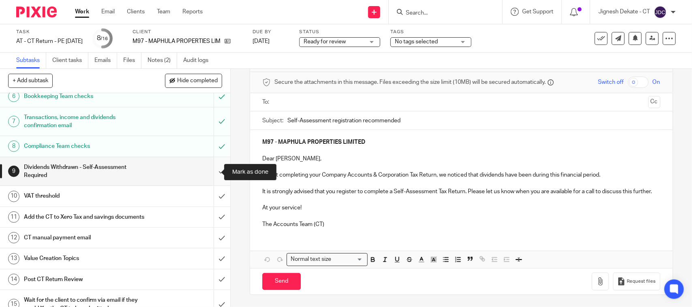
click at [211, 171] on input "submit" at bounding box center [115, 171] width 230 height 29
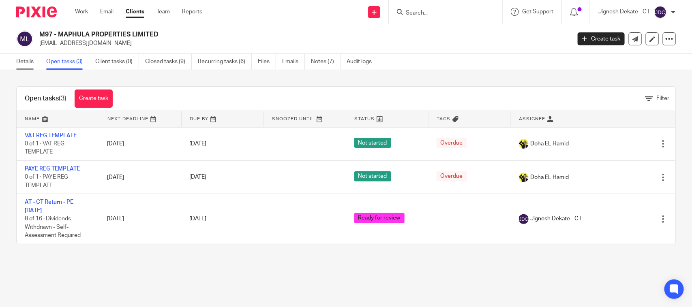
click at [33, 60] on link "Details" at bounding box center [28, 62] width 24 height 16
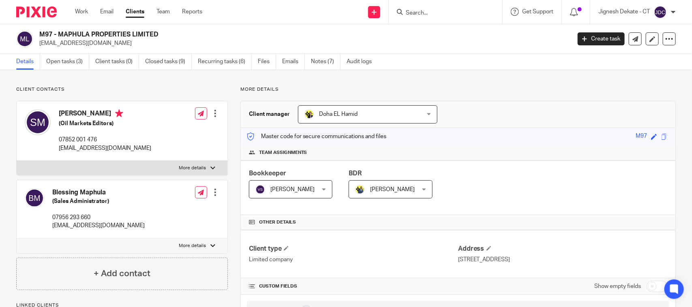
drag, startPoint x: 75, startPoint y: 114, endPoint x: 104, endPoint y: 115, distance: 28.8
click at [104, 115] on h4 "[PERSON_NAME]" at bounding box center [105, 114] width 92 height 10
click at [463, 10] on input "Search" at bounding box center [441, 13] width 73 height 7
paste input "Stacy Maphula"
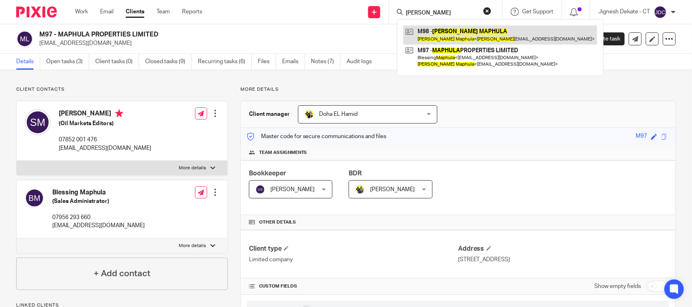
type input "Stacy Maphula"
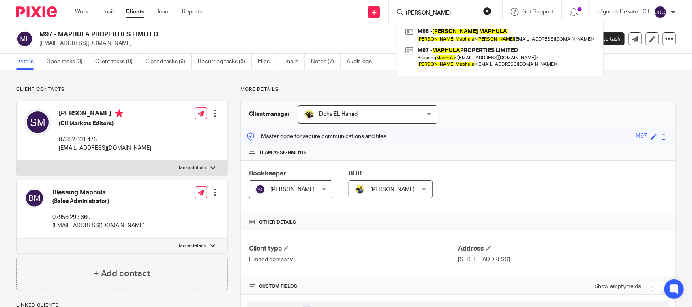
drag, startPoint x: 51, startPoint y: 191, endPoint x: 105, endPoint y: 195, distance: 53.6
click at [105, 195] on div "Blessing Maphula (Sales Administrator) 07956 293 660 stable2018@hotmail.com" at bounding box center [85, 209] width 120 height 50
copy h4 "Blessing Maphula"
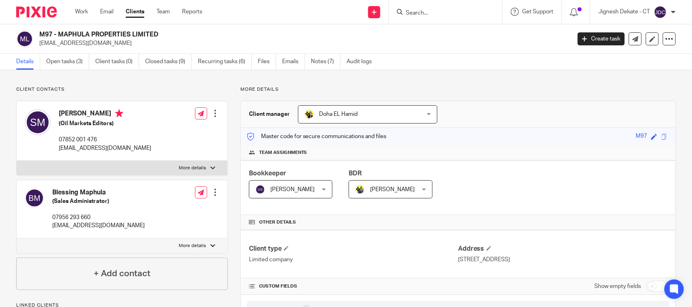
click at [448, 13] on input "Search" at bounding box center [441, 13] width 73 height 7
paste input "Blessing Maphula"
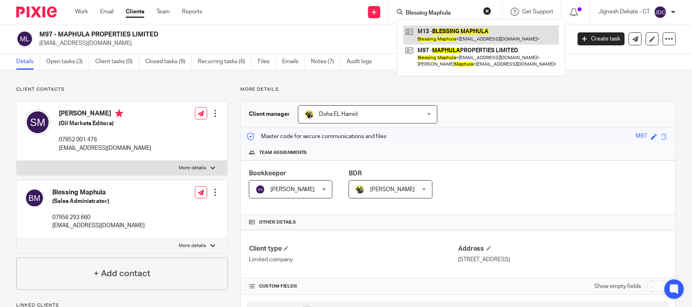
type input "Blessing Maphula"
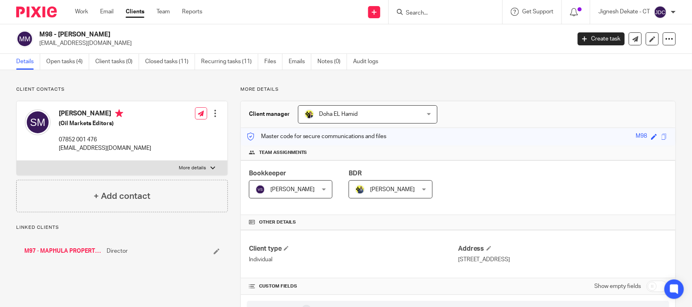
click at [43, 56] on ul "Details Open tasks (4) Client tasks (0) Closed tasks (11) Recurring tasks (11) …" at bounding box center [203, 62] width 374 height 16
click at [49, 62] on link "Open tasks (4)" at bounding box center [67, 62] width 43 height 16
click at [69, 65] on link "Open tasks (0)" at bounding box center [67, 62] width 43 height 16
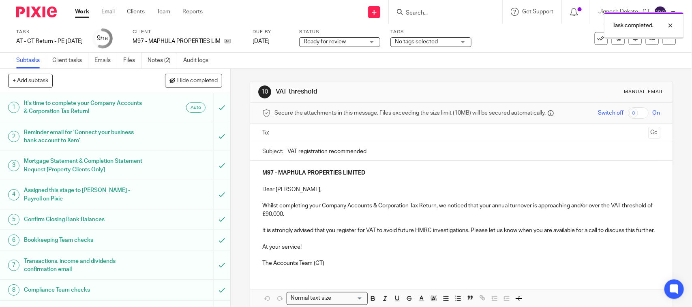
scroll to position [195, 0]
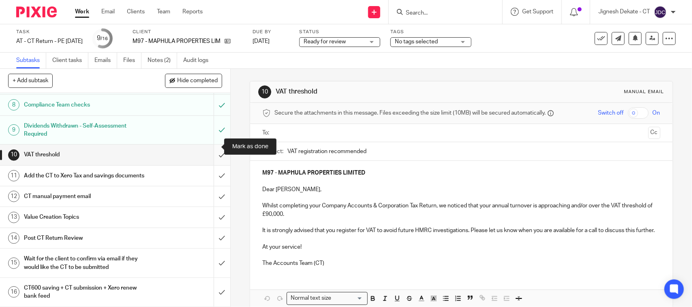
click at [214, 145] on input "submit" at bounding box center [115, 155] width 230 height 20
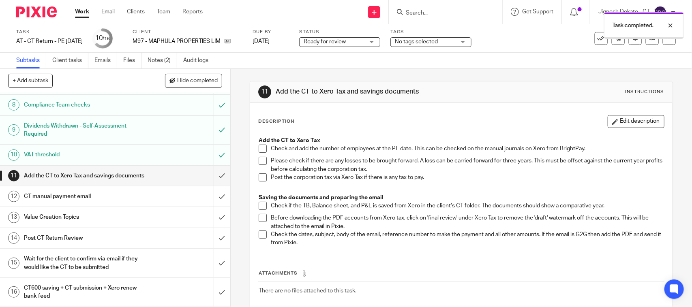
scroll to position [195, 0]
click at [260, 148] on span at bounding box center [263, 149] width 8 height 8
click at [260, 158] on span at bounding box center [263, 161] width 8 height 8
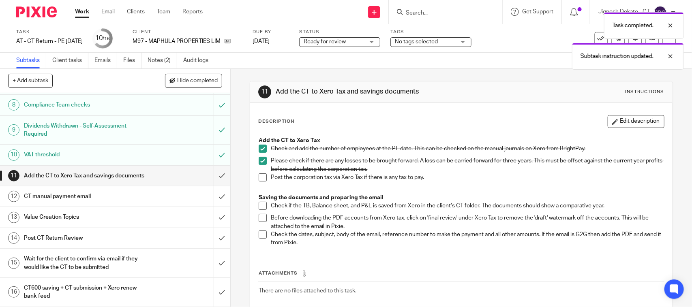
click at [259, 175] on span at bounding box center [263, 177] width 8 height 8
click at [261, 203] on span at bounding box center [263, 206] width 8 height 8
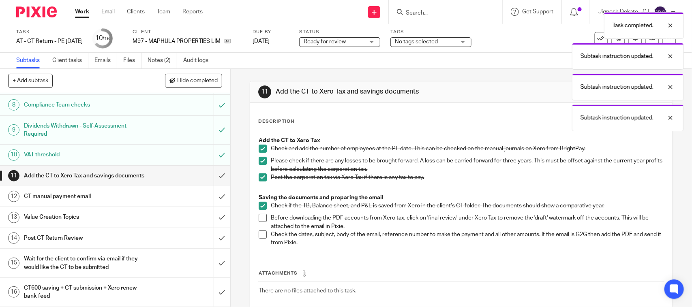
click at [261, 216] on span at bounding box center [263, 218] width 8 height 8
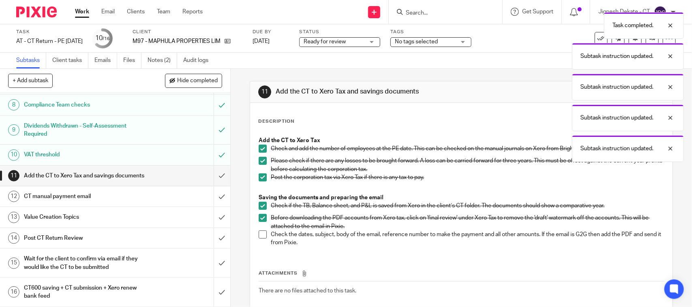
click at [260, 238] on span at bounding box center [263, 235] width 8 height 8
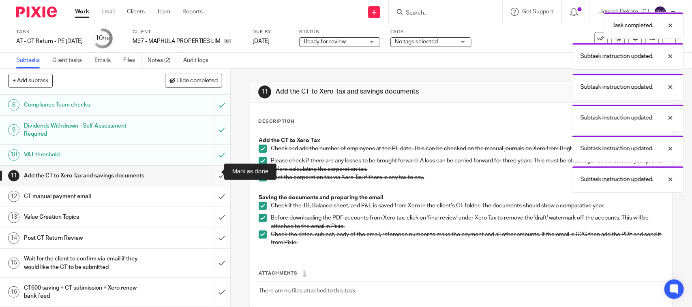
click at [209, 171] on input "submit" at bounding box center [115, 176] width 230 height 20
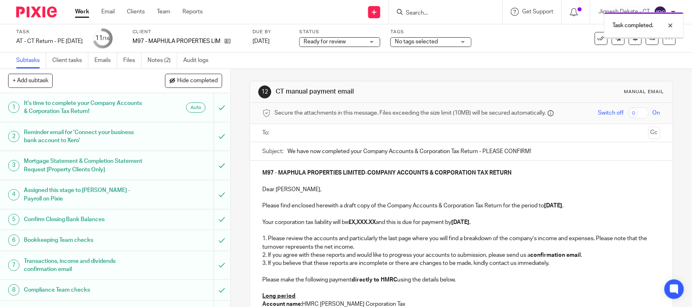
scroll to position [195, 0]
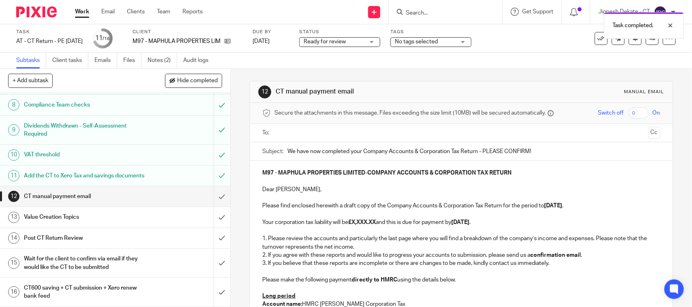
click at [351, 224] on strong "£X,XXX.XX" at bounding box center [362, 223] width 28 height 6
click at [376, 223] on strong "£X,XXX.XX" at bounding box center [362, 223] width 28 height 6
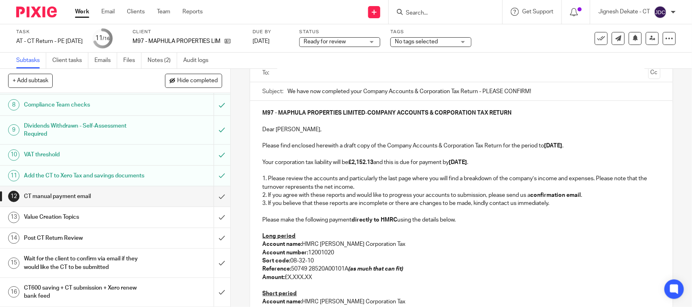
scroll to position [0, 0]
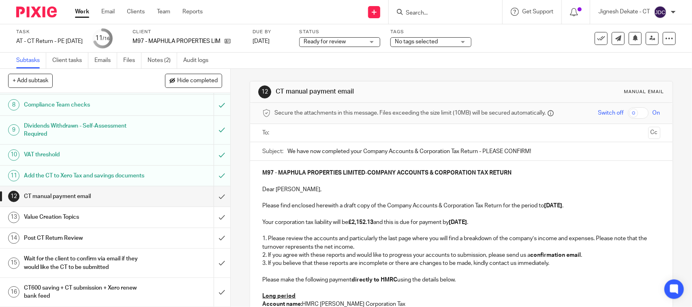
click at [280, 131] on input "text" at bounding box center [460, 132] width 367 height 9
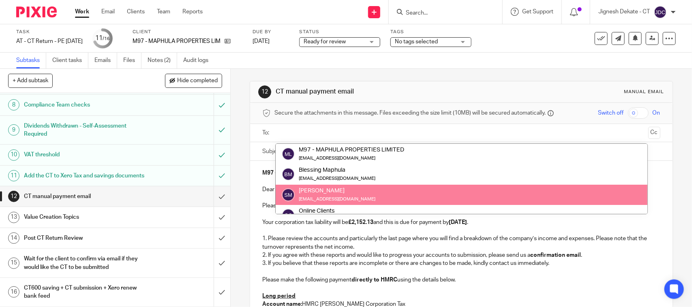
scroll to position [81, 0]
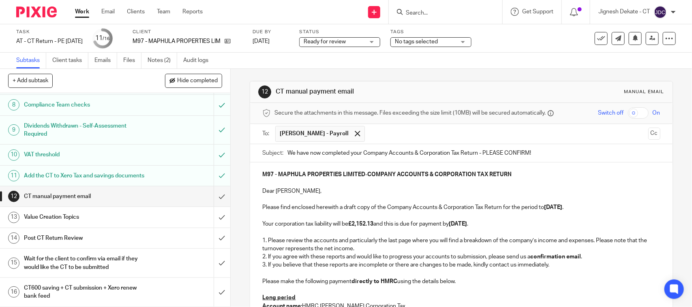
click at [372, 258] on p "2. If you agree with these reports and would like to progress your accounts to …" at bounding box center [461, 257] width 398 height 8
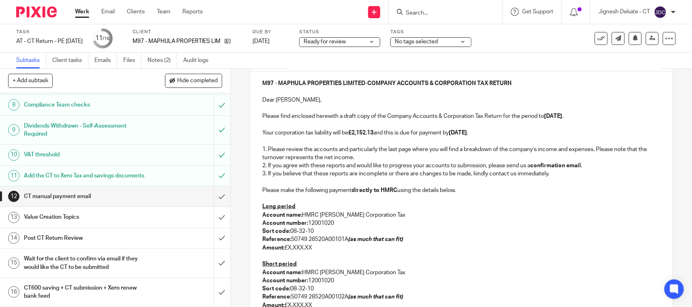
scroll to position [101, 0]
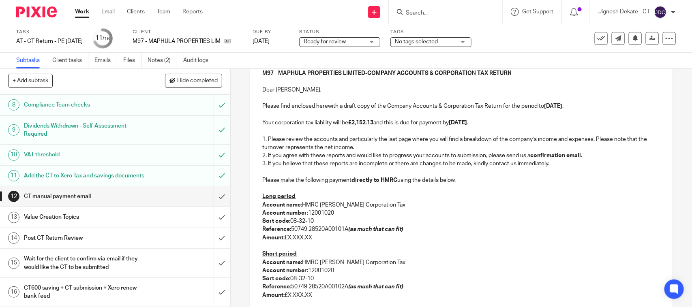
click at [301, 195] on p "Long period" at bounding box center [461, 197] width 398 height 8
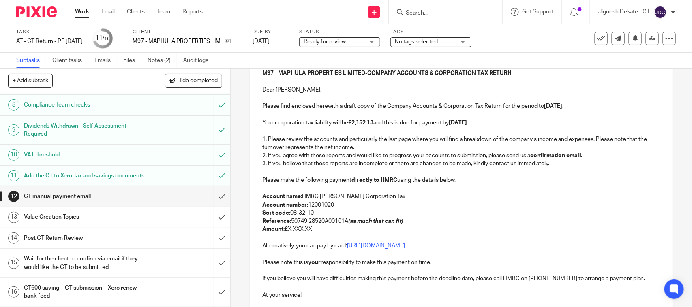
click at [334, 221] on p "Reference: 50749 28520A00101A (as much that can fit)" at bounding box center [461, 221] width 398 height 8
click at [341, 223] on p "Reference: 50749 28520A00101A (as much that can fit)" at bounding box center [461, 221] width 398 height 8
click at [291, 231] on p "Amount: £2,152.13" at bounding box center [461, 229] width 398 height 8
click at [470, 195] on p "Account name: HMRC Shipley Corporation Tax" at bounding box center [461, 197] width 398 height 8
click at [550, 107] on strong "31st August 2025" at bounding box center [553, 106] width 18 height 6
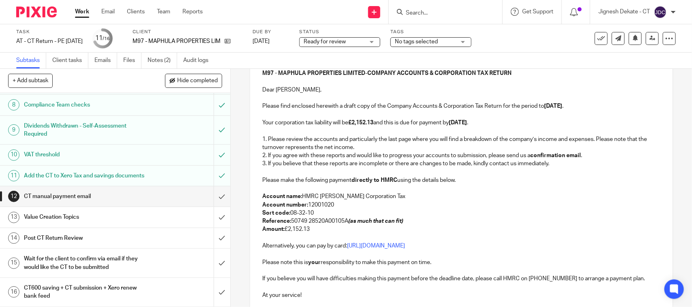
click at [477, 176] on p at bounding box center [461, 172] width 398 height 8
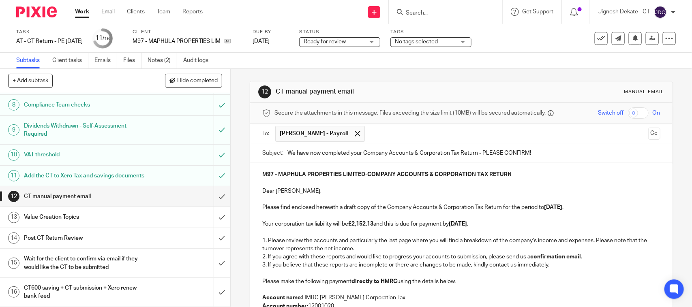
scroll to position [190, 0]
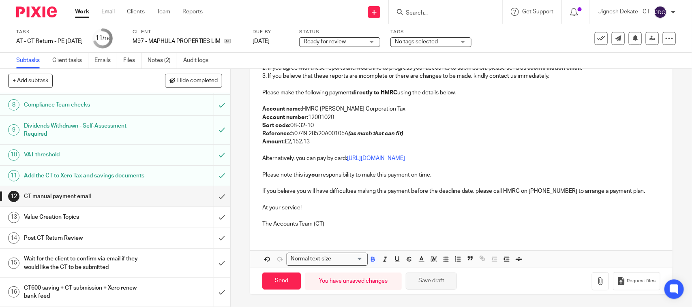
click at [426, 283] on button "Save draft" at bounding box center [431, 281] width 51 height 17
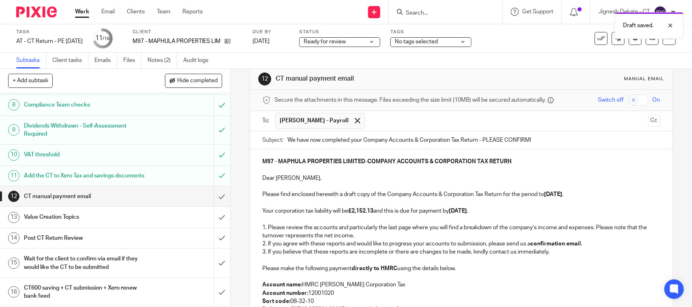
scroll to position [0, 0]
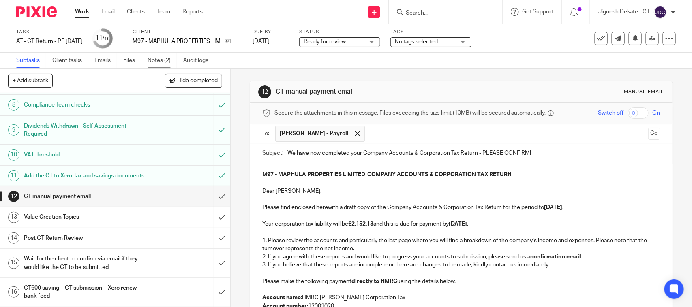
click at [163, 61] on link "Notes (2)" at bounding box center [163, 61] width 30 height 16
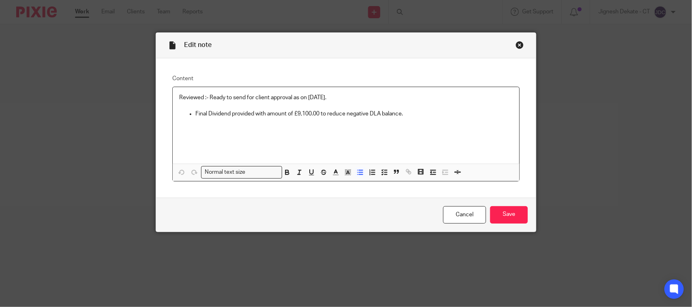
click at [406, 114] on p "Final Dividend provided with amount of £9,100.00 to reduce negative DLA balance." at bounding box center [353, 114] width 317 height 8
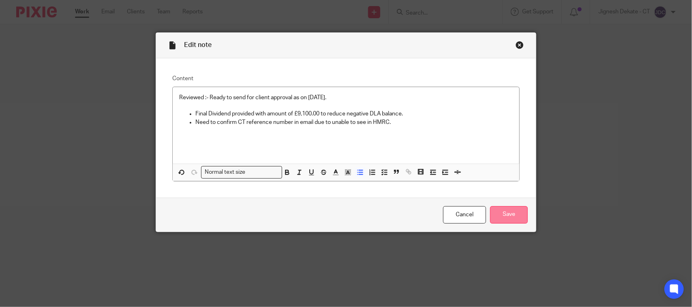
click at [501, 210] on input "Save" at bounding box center [509, 214] width 38 height 17
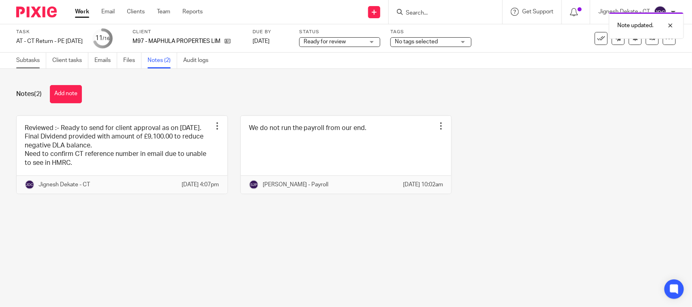
click at [37, 56] on link "Subtasks" at bounding box center [31, 61] width 30 height 16
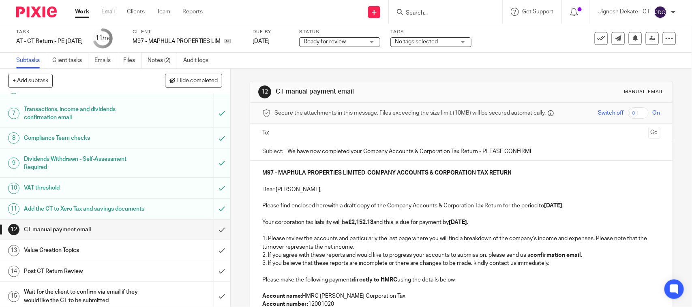
scroll to position [195, 0]
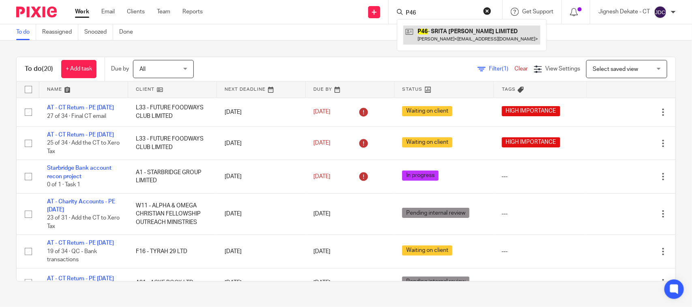
type input "P46"
